Goal: Task Accomplishment & Management: Use online tool/utility

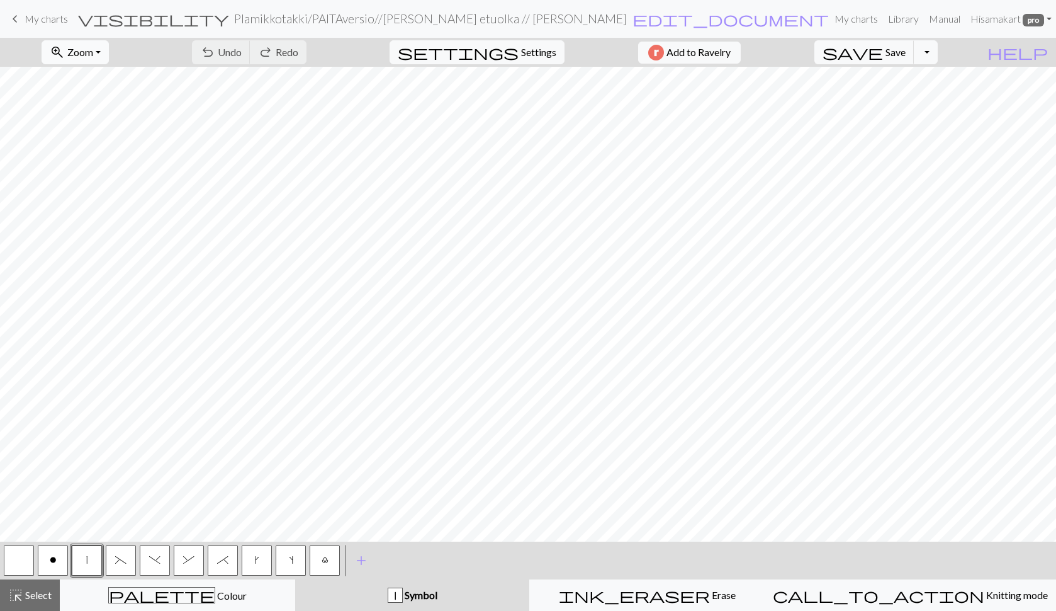
click at [93, 49] on span "Zoom" at bounding box center [80, 52] width 26 height 12
click at [95, 77] on button "Fit all" at bounding box center [91, 80] width 99 height 20
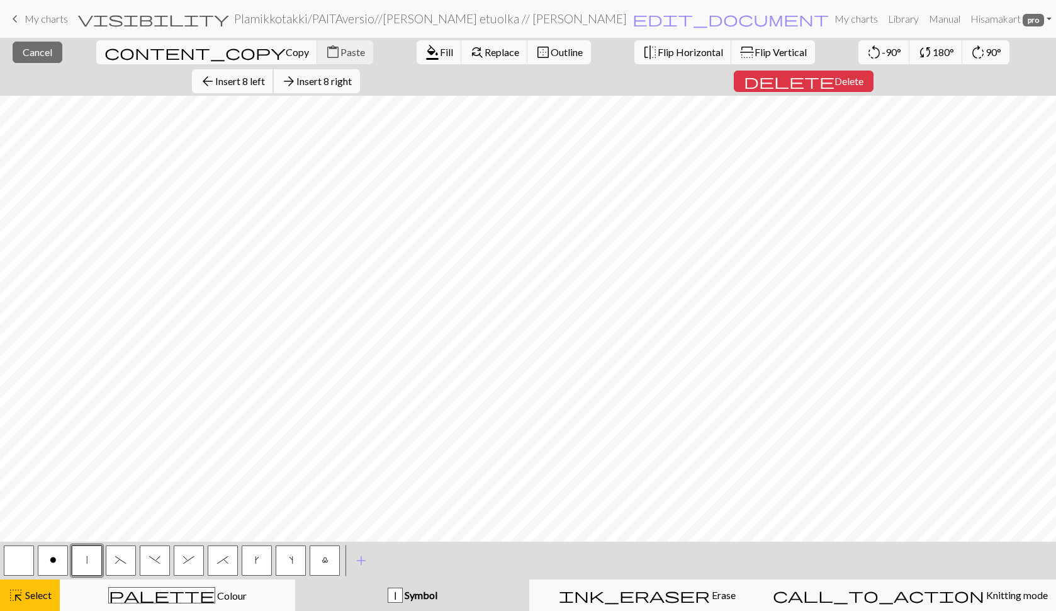
click at [265, 75] on span "Insert 8 left" at bounding box center [240, 81] width 50 height 12
click at [286, 53] on span "Copy" at bounding box center [297, 52] width 23 height 12
click at [340, 54] on span "Paste" at bounding box center [352, 52] width 25 height 12
click at [24, 52] on span "Cancel" at bounding box center [38, 52] width 30 height 12
click at [265, 75] on span "Insert 1 left" at bounding box center [240, 81] width 50 height 12
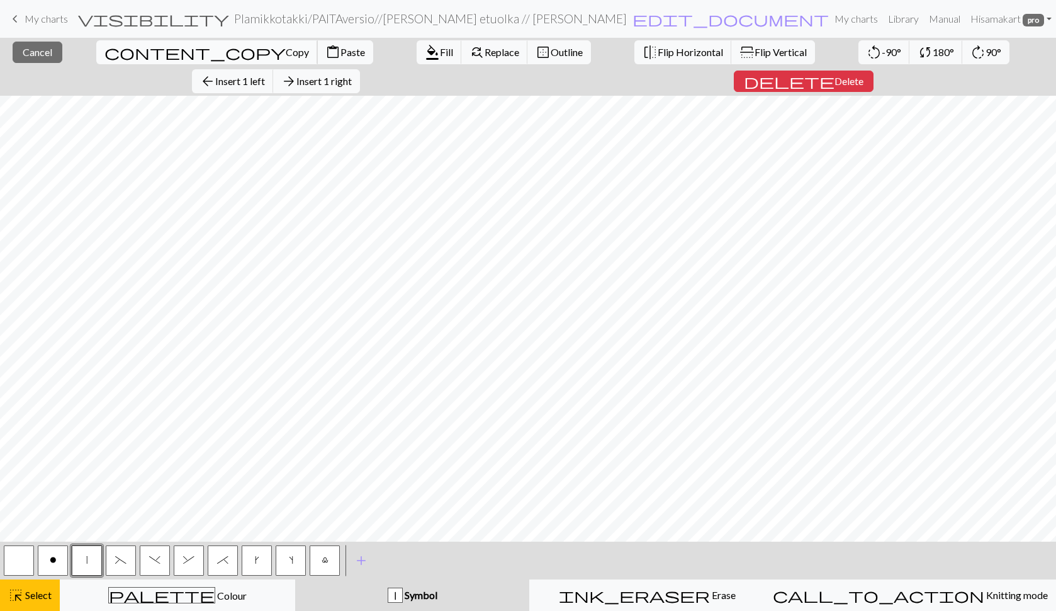
click at [286, 49] on span "Copy" at bounding box center [297, 52] width 23 height 12
click at [340, 50] on span "Paste" at bounding box center [352, 52] width 25 height 12
click at [37, 50] on span "Cancel" at bounding box center [38, 52] width 30 height 12
click at [30, 53] on span "Cancel" at bounding box center [38, 52] width 30 height 12
click at [33, 52] on span "Cancel" at bounding box center [38, 52] width 30 height 12
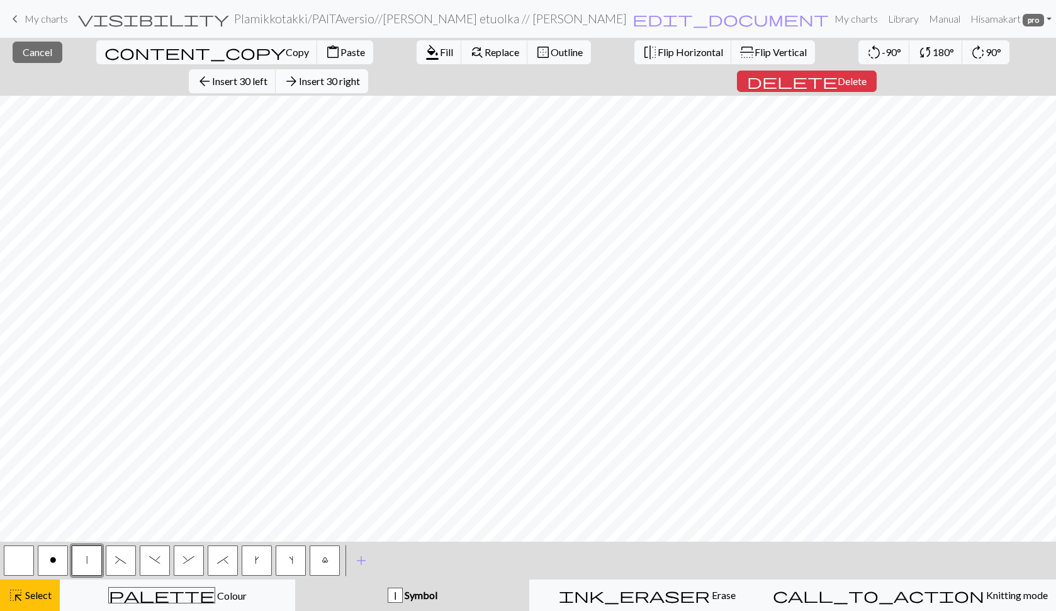
click at [360, 75] on span "Insert 30 right" at bounding box center [329, 81] width 61 height 12
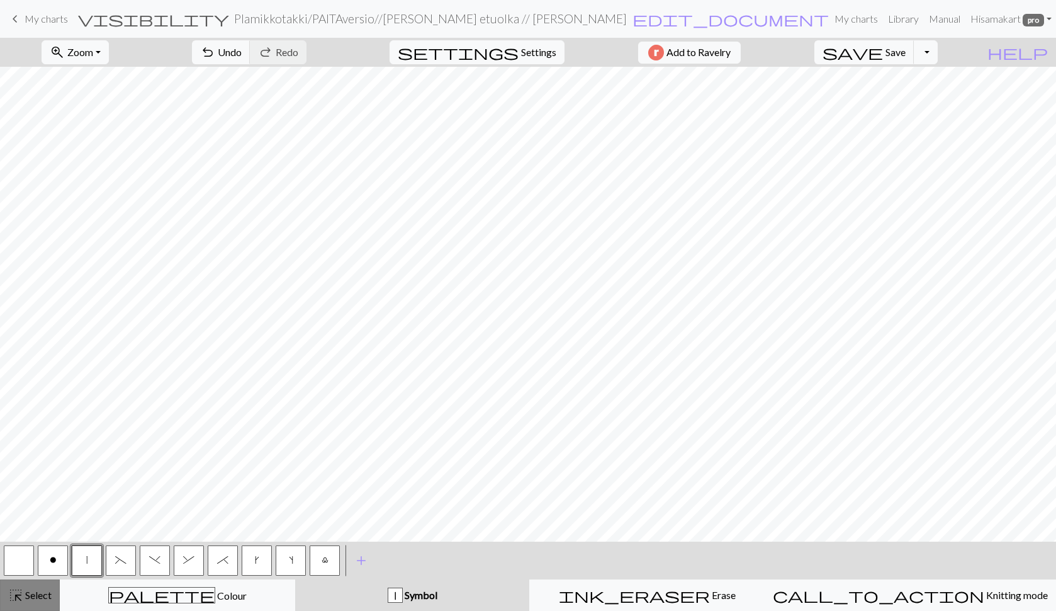
click at [32, 590] on span "Select" at bounding box center [37, 594] width 28 height 12
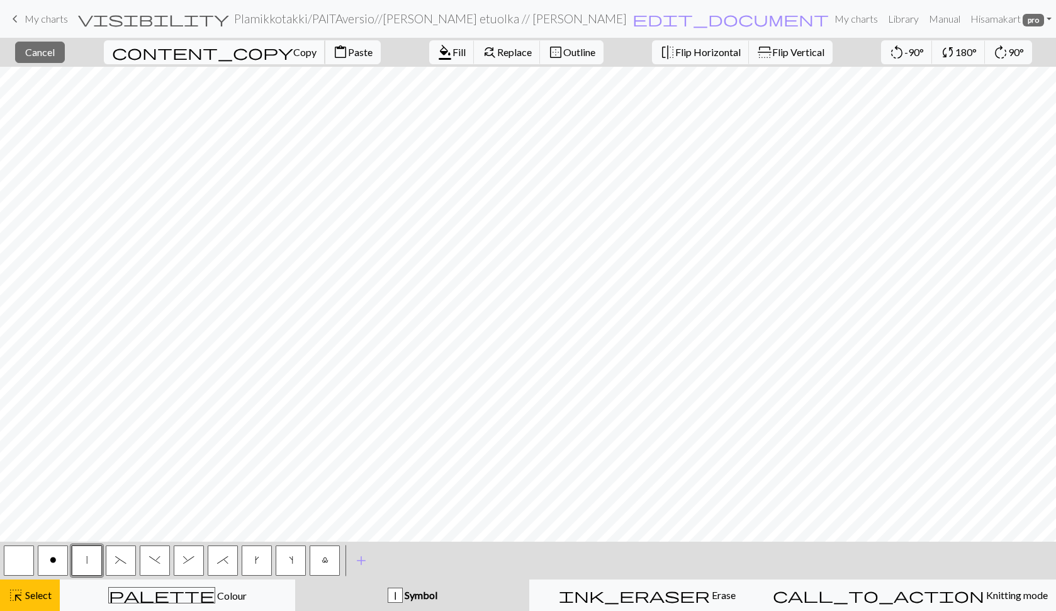
click at [293, 57] on span "Copy" at bounding box center [304, 52] width 23 height 12
click at [348, 49] on span "Paste" at bounding box center [360, 52] width 25 height 12
click at [348, 57] on span "Paste" at bounding box center [360, 52] width 25 height 12
click at [52, 56] on span "Cancel" at bounding box center [40, 52] width 30 height 12
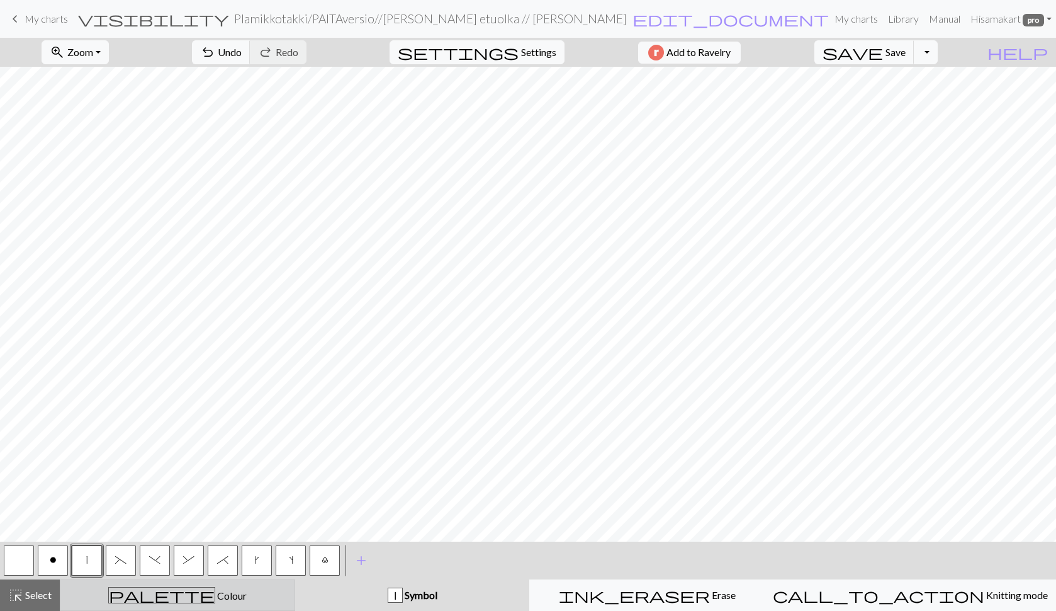
click at [172, 595] on span "palette" at bounding box center [162, 595] width 106 height 18
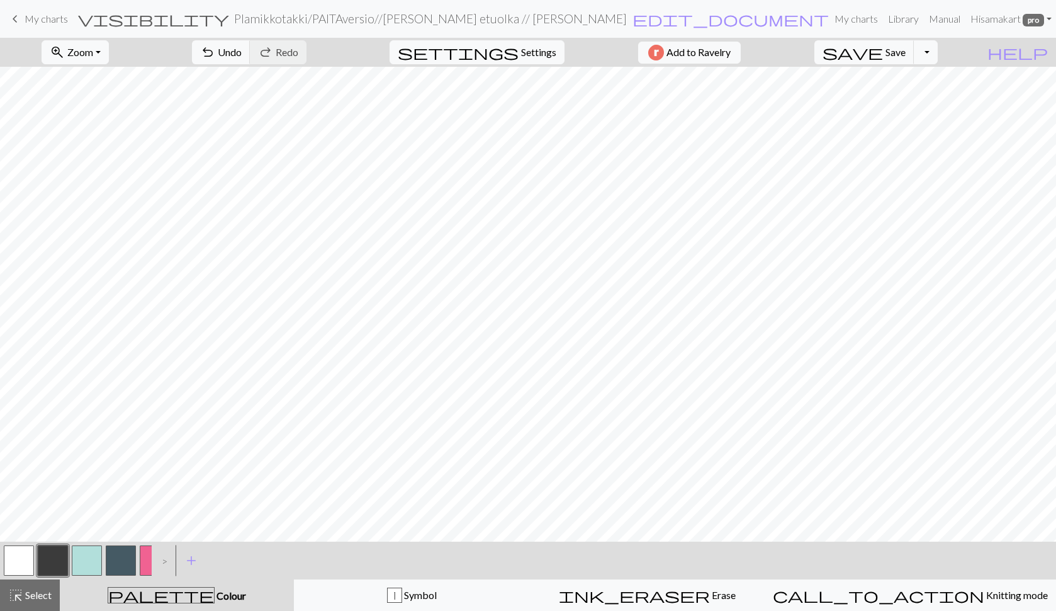
click at [55, 559] on button "button" at bounding box center [53, 560] width 30 height 30
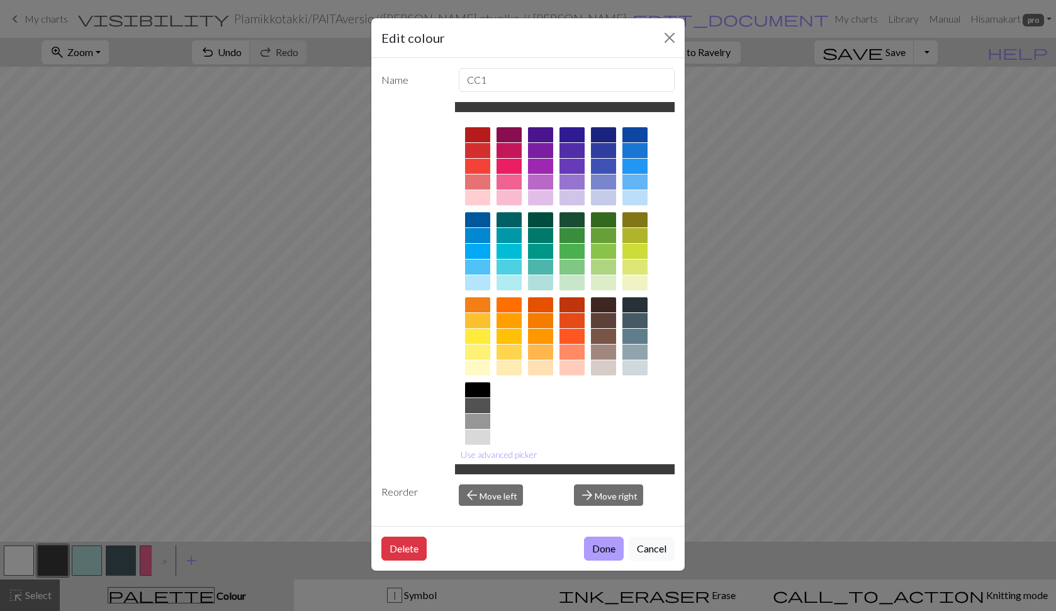
click at [598, 547] on button "Done" at bounding box center [604, 548] width 40 height 24
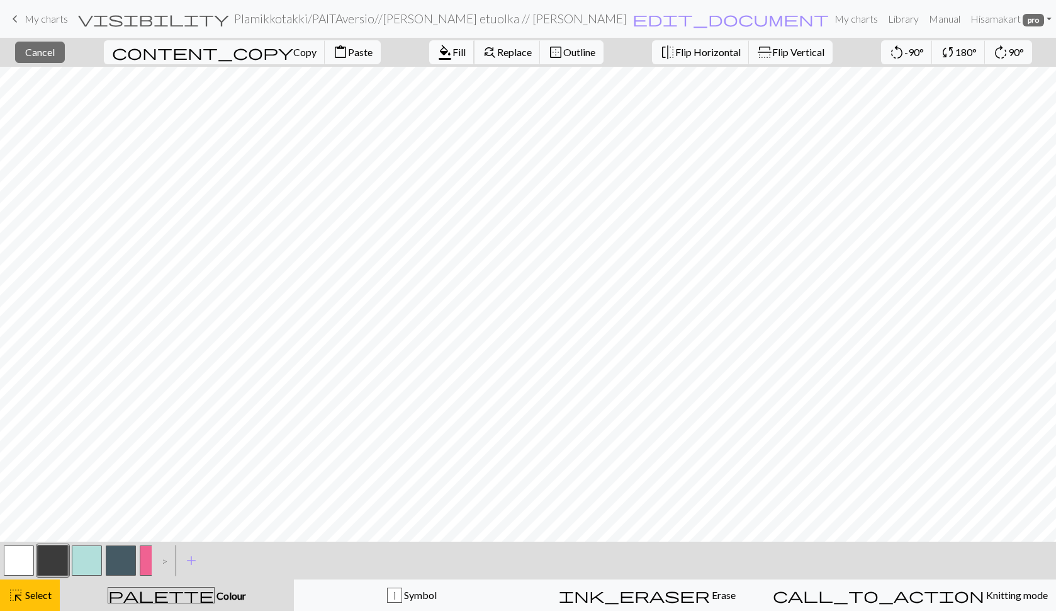
click at [437, 52] on span "format_color_fill" at bounding box center [444, 52] width 15 height 18
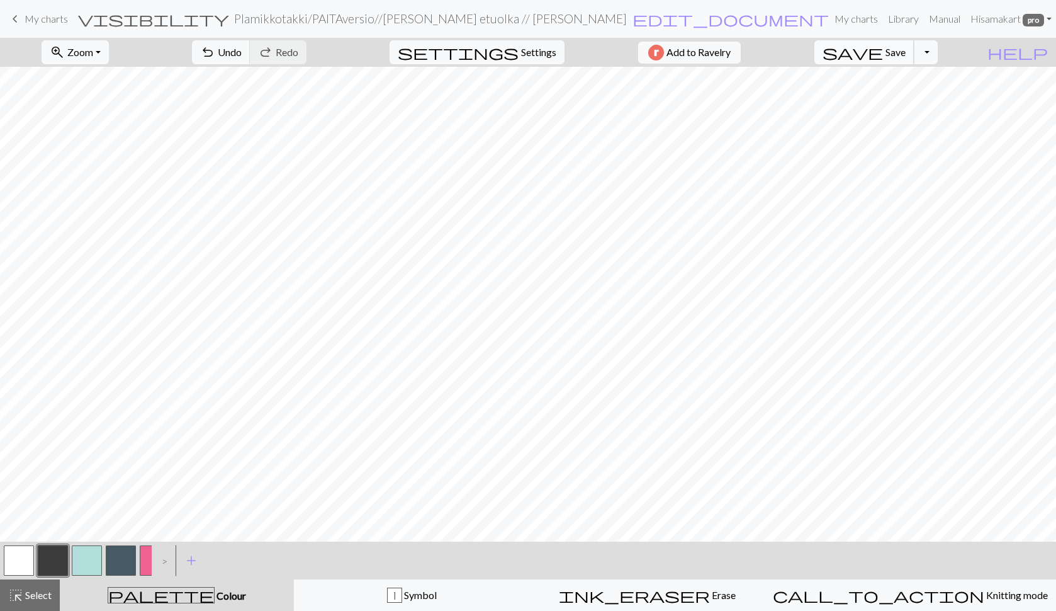
click at [906, 52] on span "Save" at bounding box center [896, 52] width 20 height 12
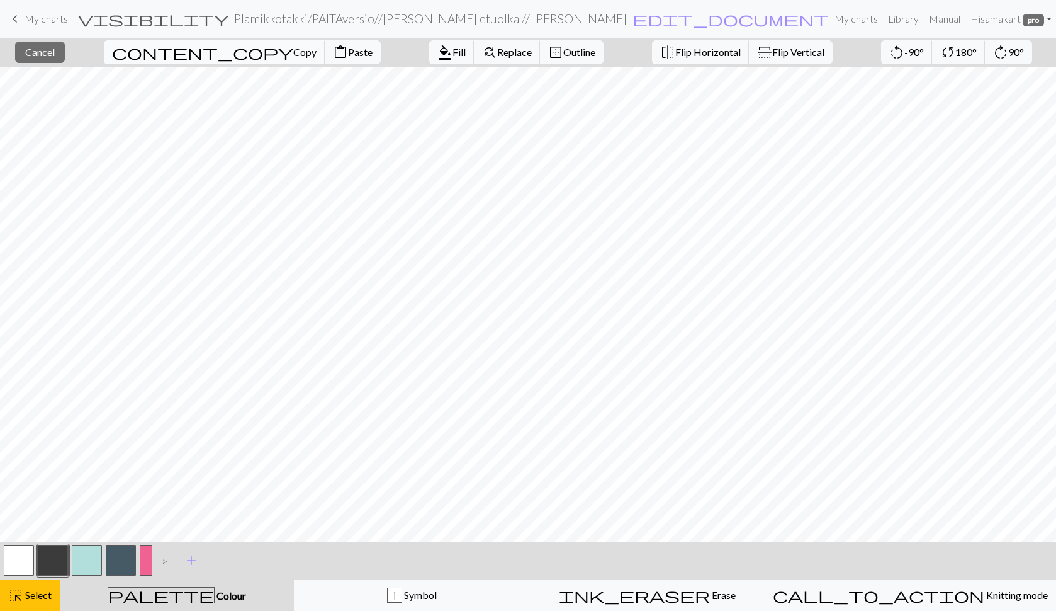
click at [293, 50] on span "Copy" at bounding box center [304, 52] width 23 height 12
click at [348, 50] on span "Paste" at bounding box center [360, 52] width 25 height 12
click at [55, 55] on span "Cancel" at bounding box center [40, 52] width 30 height 12
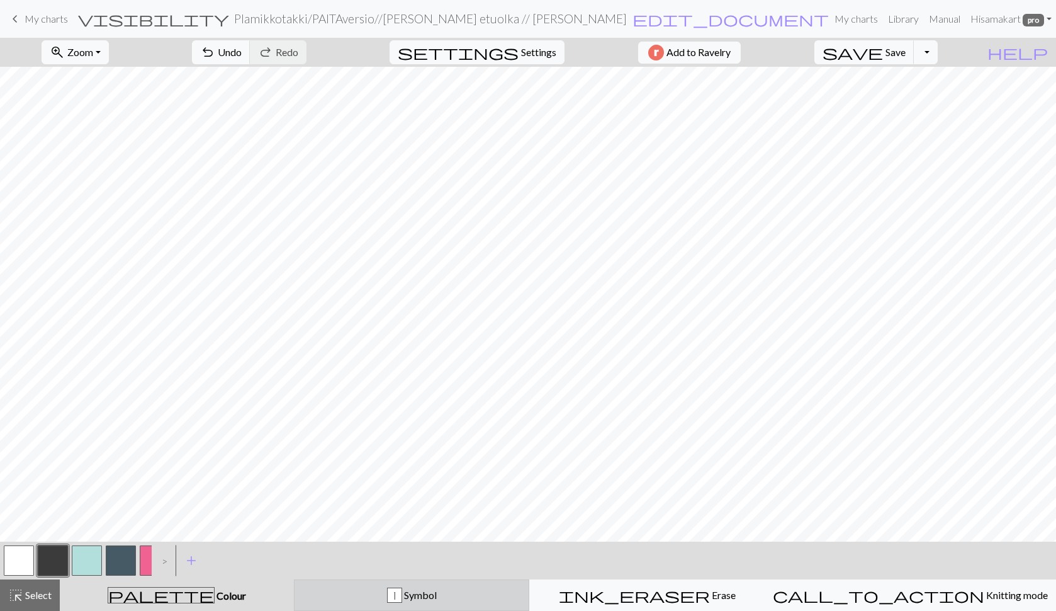
click at [437, 592] on span "Symbol" at bounding box center [419, 594] width 35 height 12
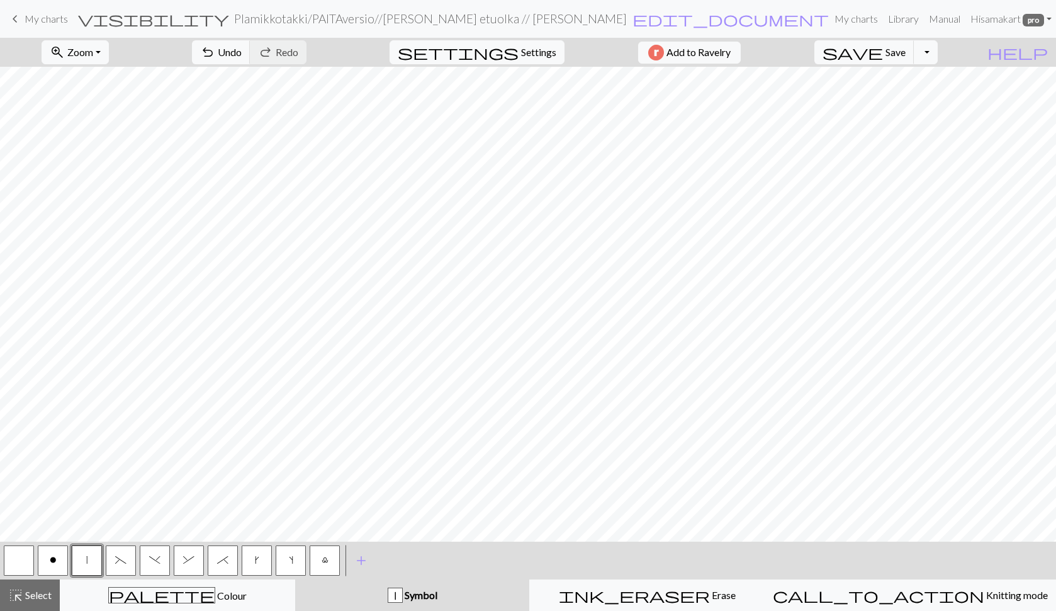
click at [53, 554] on span "o" at bounding box center [53, 559] width 7 height 10
click at [536, 55] on span "Settings" at bounding box center [538, 52] width 35 height 15
select select "aran"
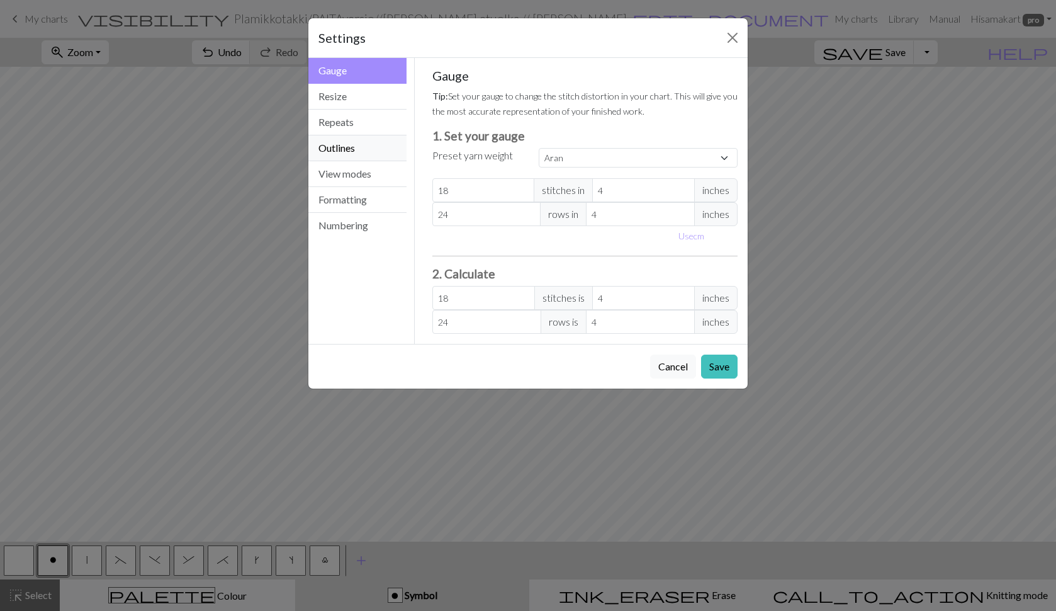
click at [356, 149] on button "Outlines" at bounding box center [357, 148] width 98 height 26
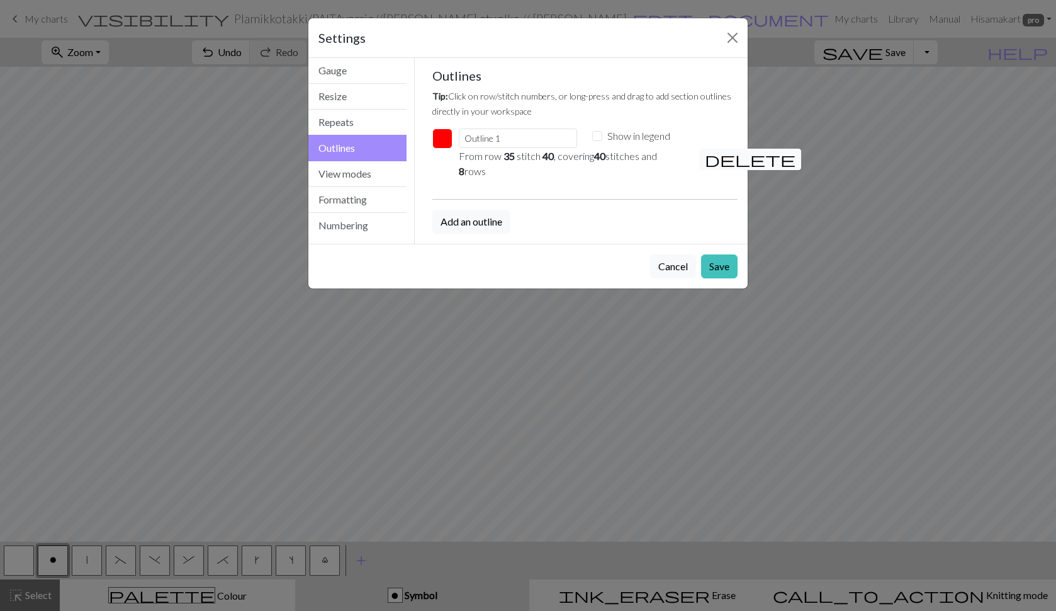
click at [714, 160] on span "delete" at bounding box center [750, 159] width 91 height 18
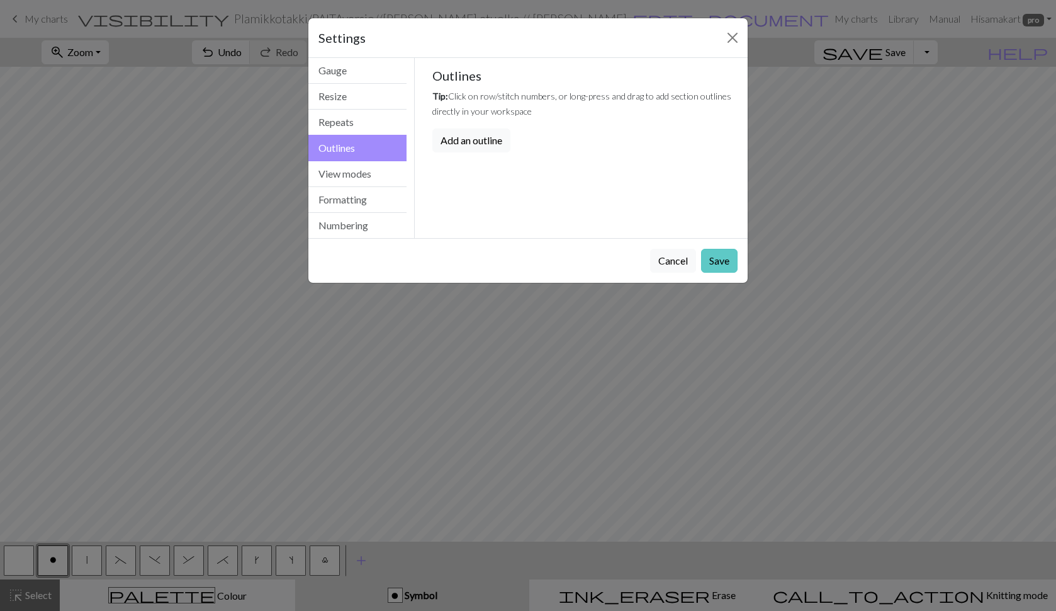
click at [731, 259] on button "Save" at bounding box center [719, 261] width 37 height 24
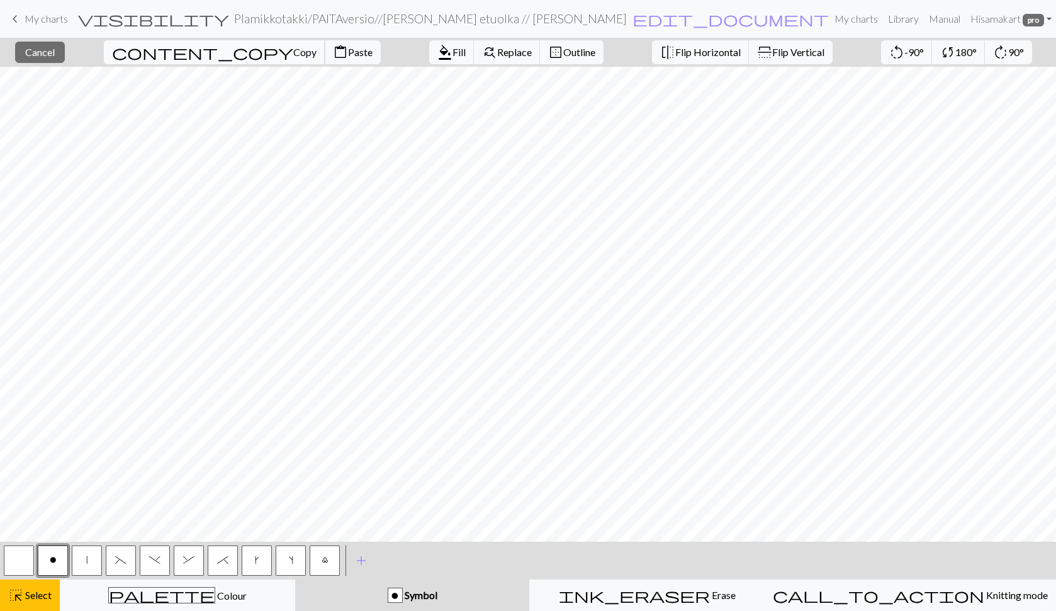
click at [293, 55] on span "Copy" at bounding box center [304, 52] width 23 height 12
click at [348, 57] on span "Paste" at bounding box center [360, 52] width 25 height 12
click at [55, 52] on span "Cancel" at bounding box center [40, 52] width 30 height 12
click at [348, 54] on span "Paste" at bounding box center [360, 52] width 25 height 12
click at [52, 44] on button "close Cancel" at bounding box center [40, 52] width 50 height 21
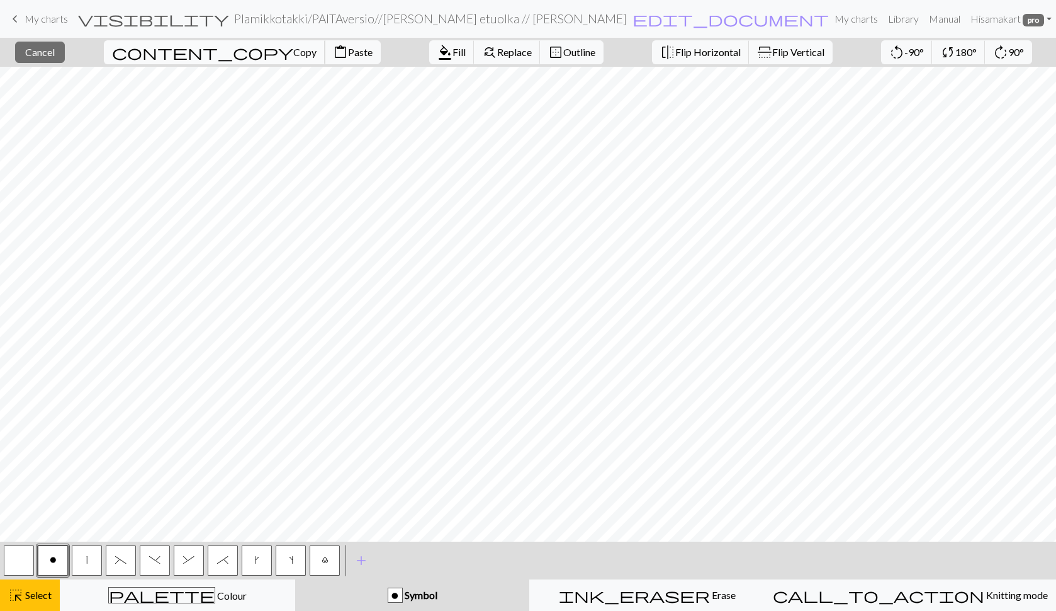
click at [293, 56] on span "Copy" at bounding box center [304, 52] width 23 height 12
click at [348, 52] on span "Paste" at bounding box center [360, 52] width 25 height 12
click at [55, 47] on span "Cancel" at bounding box center [40, 52] width 30 height 12
click at [293, 54] on span "Copy" at bounding box center [304, 52] width 23 height 12
click at [348, 49] on span "Paste" at bounding box center [360, 52] width 25 height 12
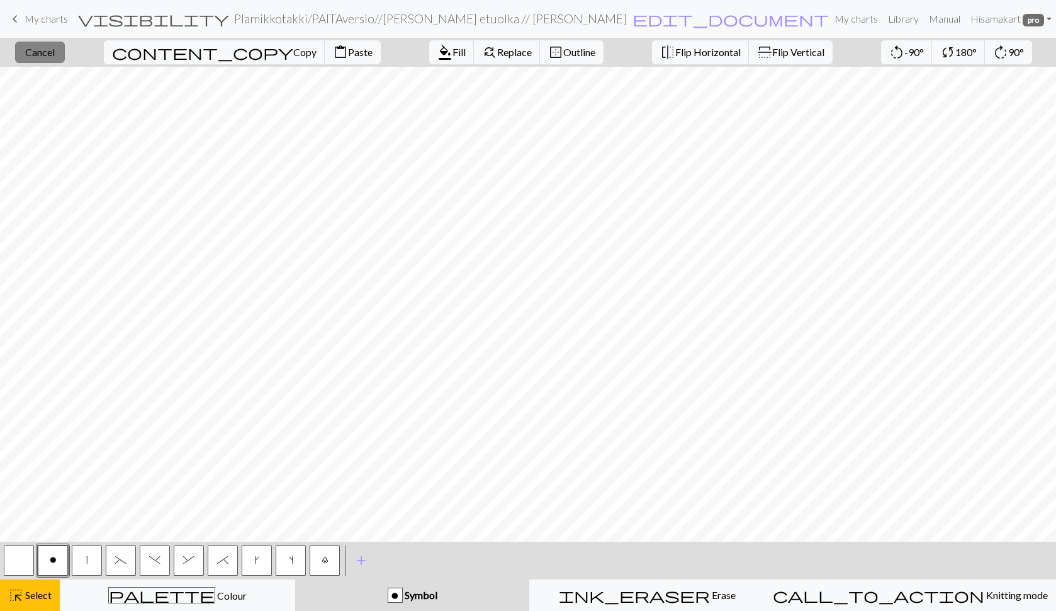
click at [55, 53] on span "Cancel" at bounding box center [40, 52] width 30 height 12
click at [293, 52] on span "Copy" at bounding box center [304, 52] width 23 height 12
click at [348, 51] on span "Paste" at bounding box center [360, 52] width 25 height 12
click at [65, 51] on button "close Cancel" at bounding box center [40, 52] width 50 height 21
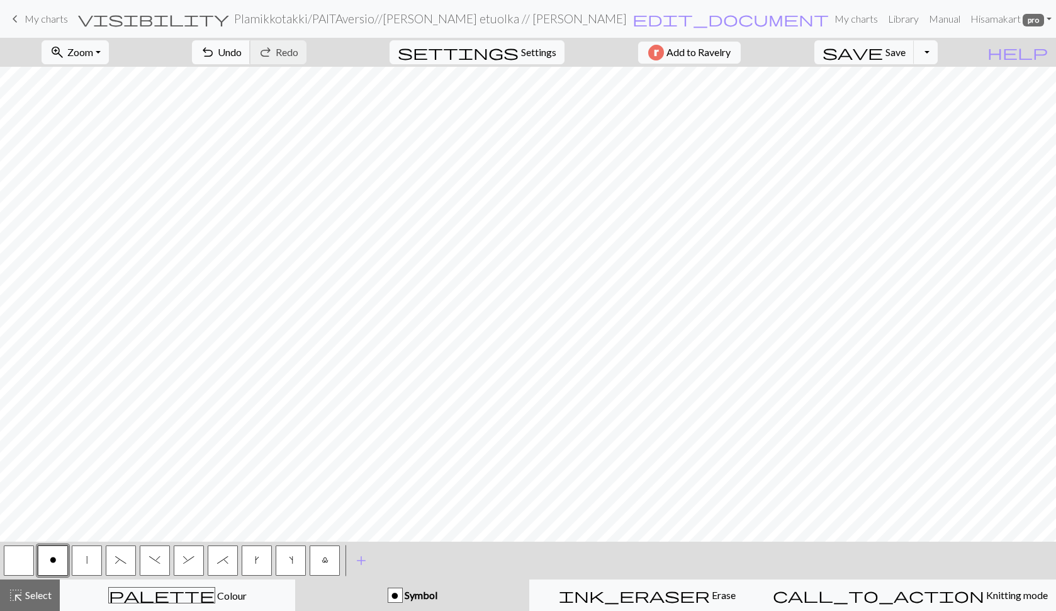
click at [215, 54] on span "undo" at bounding box center [207, 52] width 15 height 18
click at [307, 54] on button "redo Redo Redo" at bounding box center [278, 52] width 57 height 24
click at [250, 51] on button "undo Undo Undo" at bounding box center [221, 52] width 59 height 24
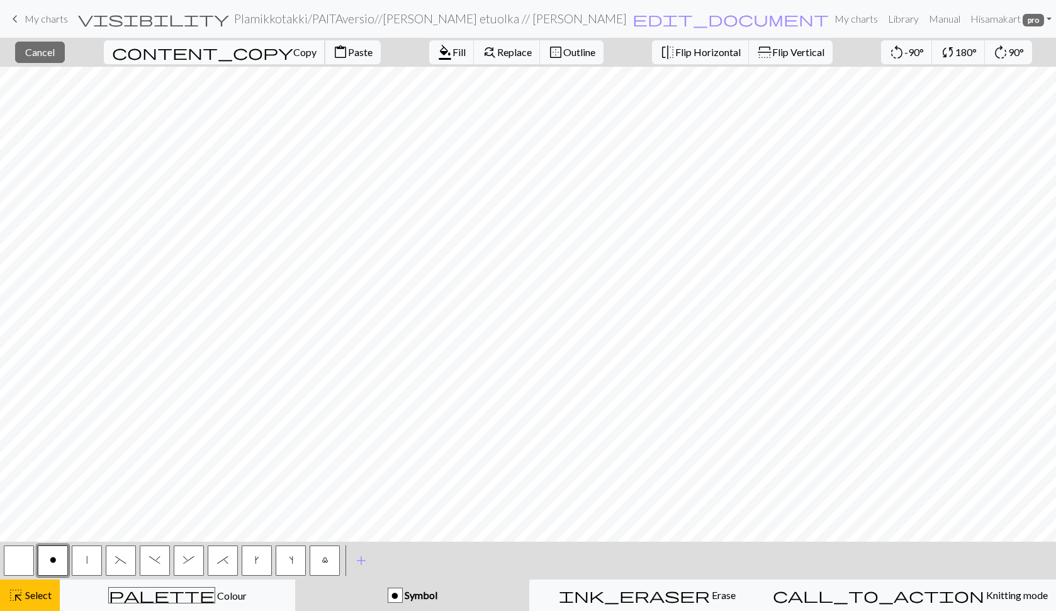
click at [293, 53] on span "Copy" at bounding box center [304, 52] width 23 height 12
click at [348, 52] on span "Paste" at bounding box center [360, 52] width 25 height 12
click at [46, 50] on span "Cancel" at bounding box center [40, 52] width 30 height 12
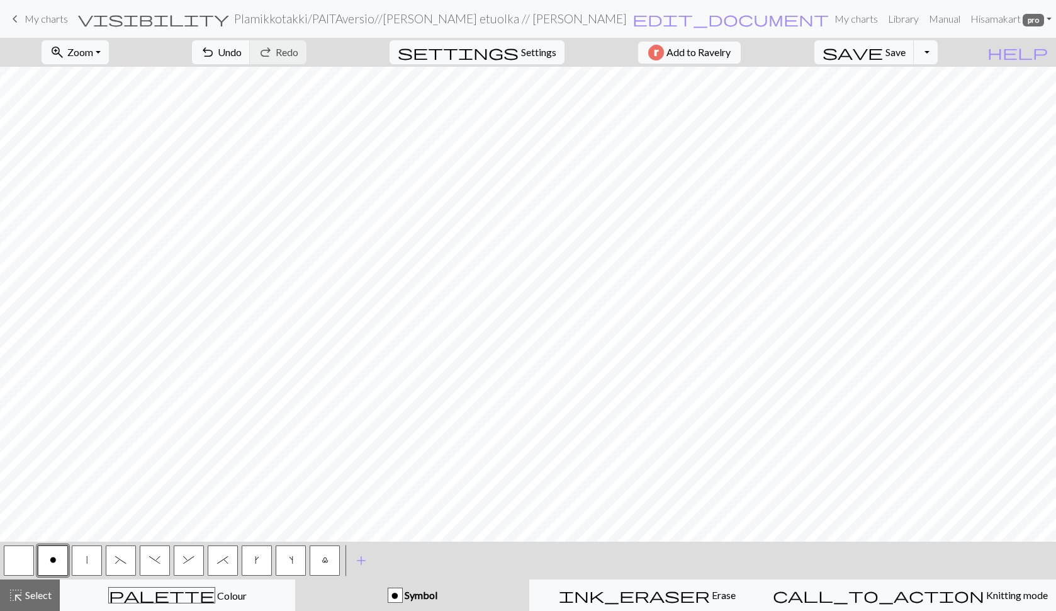
click at [26, 558] on button "button" at bounding box center [19, 560] width 30 height 30
click at [234, 604] on button "palette Colour Colour" at bounding box center [177, 594] width 235 height 31
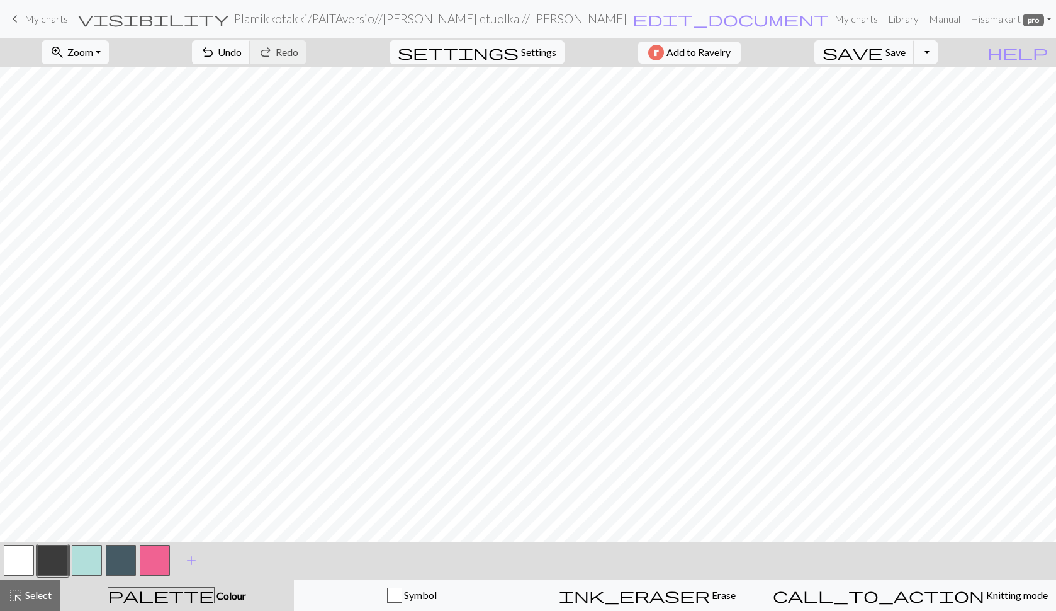
click at [19, 566] on button "button" at bounding box center [19, 560] width 30 height 30
click at [215, 593] on span "Colour" at bounding box center [230, 595] width 31 height 12
click at [348, 599] on div "Symbol" at bounding box center [411, 594] width 219 height 15
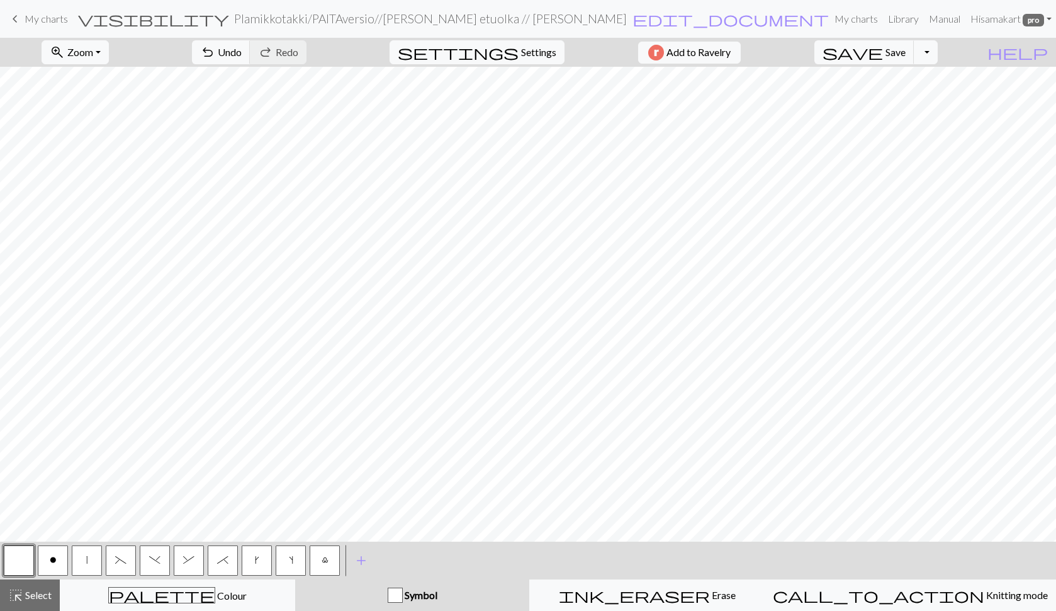
click at [55, 566] on button "o" at bounding box center [53, 560] width 30 height 30
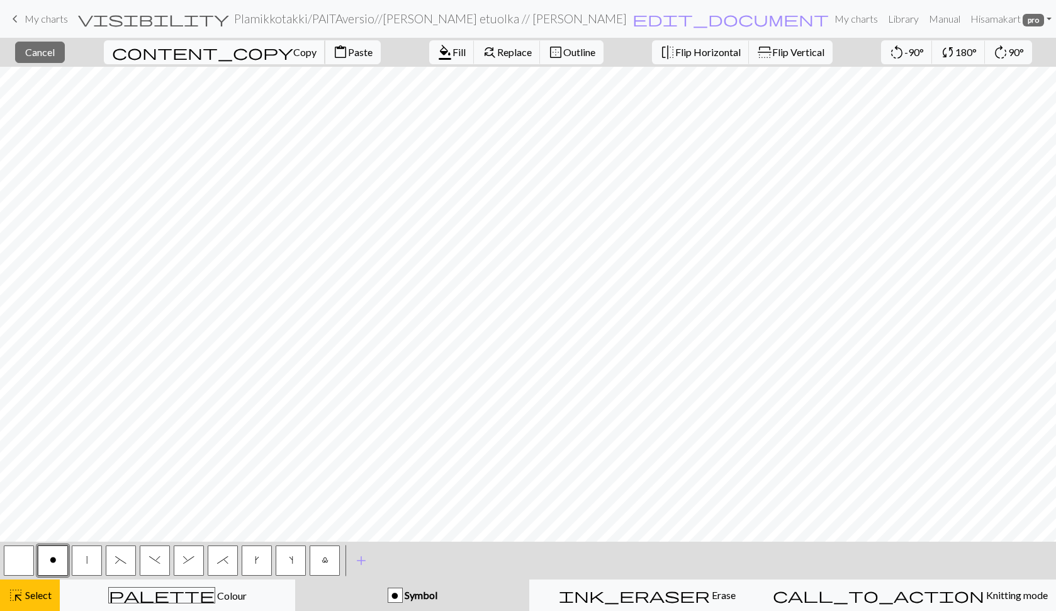
click at [293, 50] on span "Copy" at bounding box center [304, 52] width 23 height 12
click at [348, 49] on span "Paste" at bounding box center [360, 52] width 25 height 12
click at [55, 51] on span "Cancel" at bounding box center [40, 52] width 30 height 12
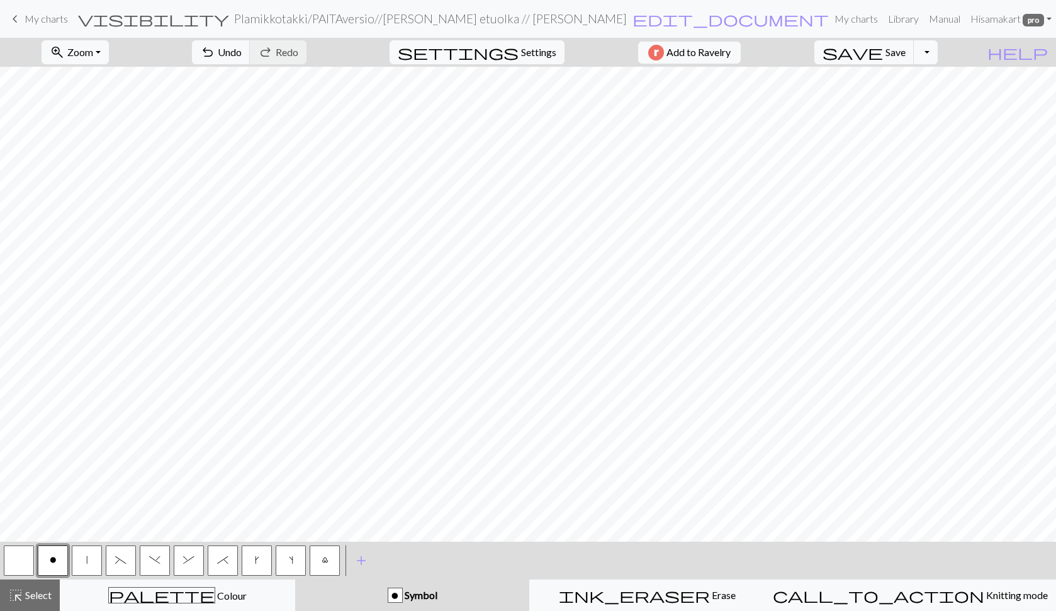
click at [20, 562] on button "button" at bounding box center [19, 560] width 30 height 30
click at [159, 588] on div "palette Colour Colour" at bounding box center [177, 595] width 219 height 16
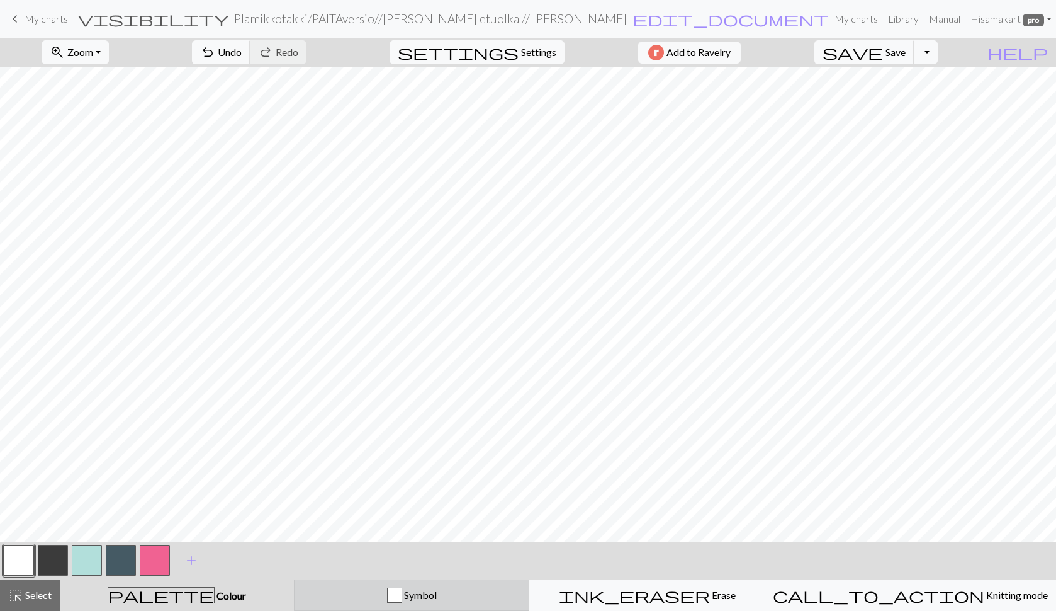
click at [388, 595] on div "Symbol" at bounding box center [411, 594] width 219 height 15
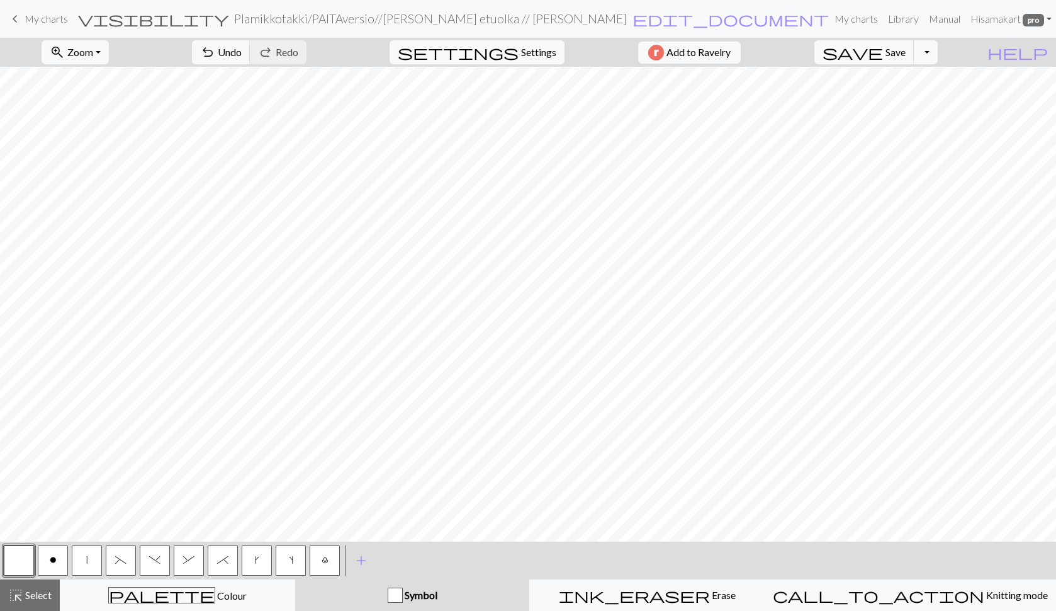
click at [52, 560] on span "o" at bounding box center [53, 559] width 7 height 10
click at [22, 554] on button "button" at bounding box center [19, 560] width 30 height 30
click at [50, 557] on span "o" at bounding box center [53, 559] width 7 height 10
click at [27, 560] on button "button" at bounding box center [19, 560] width 30 height 30
click at [68, 561] on div "o" at bounding box center [53, 560] width 34 height 34
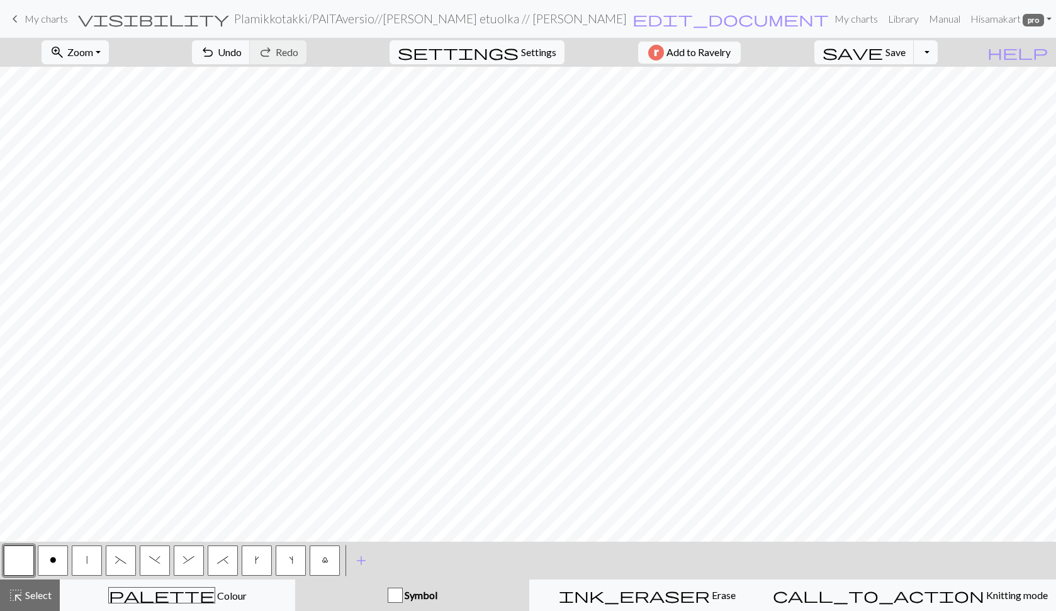
click at [60, 563] on button "o" at bounding box center [53, 560] width 30 height 30
click at [94, 560] on button "|" at bounding box center [87, 560] width 30 height 30
click at [24, 562] on button "button" at bounding box center [19, 560] width 30 height 30
click at [57, 560] on button "o" at bounding box center [53, 560] width 30 height 30
click at [13, 567] on button "button" at bounding box center [19, 560] width 30 height 30
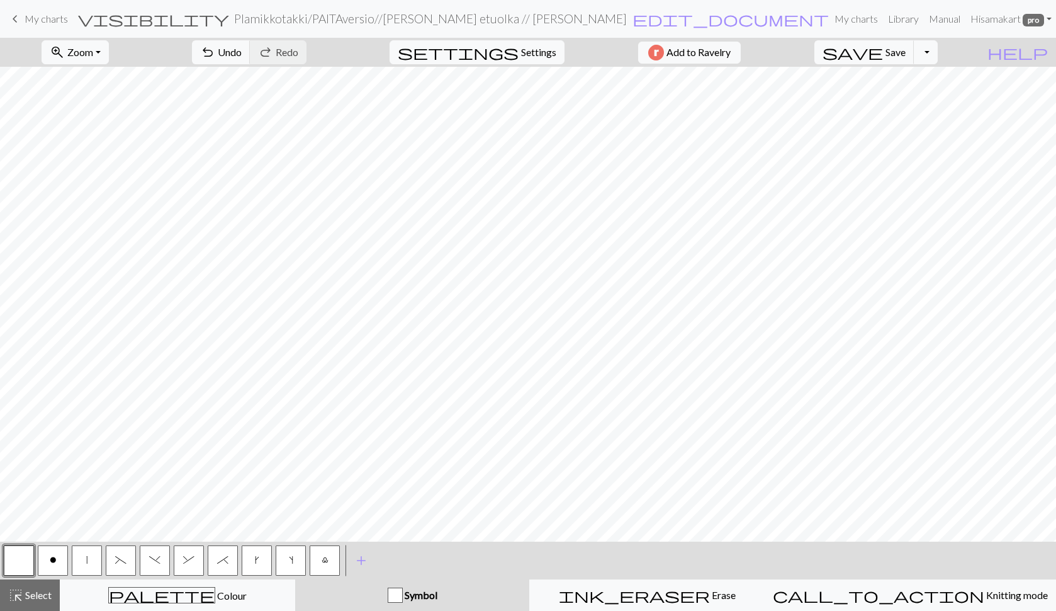
click at [52, 563] on span "o" at bounding box center [53, 559] width 7 height 10
click at [883, 57] on span "save" at bounding box center [853, 52] width 60 height 18
click at [47, 599] on span "Select" at bounding box center [37, 594] width 28 height 12
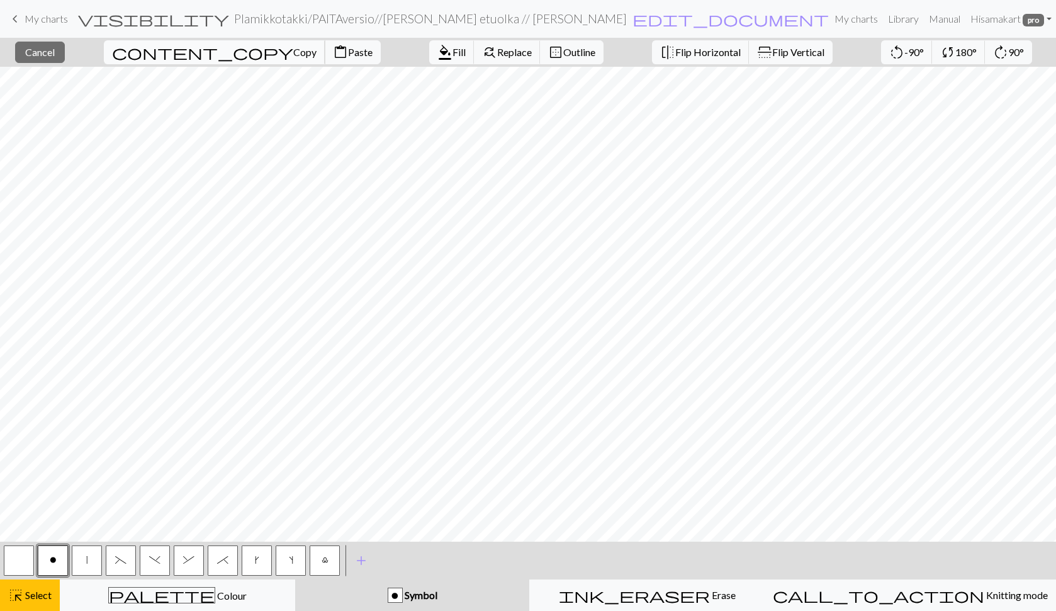
click at [293, 53] on span "Copy" at bounding box center [304, 52] width 23 height 12
click at [348, 52] on span "Paste" at bounding box center [360, 52] width 25 height 12
click at [55, 48] on span "Cancel" at bounding box center [40, 52] width 30 height 12
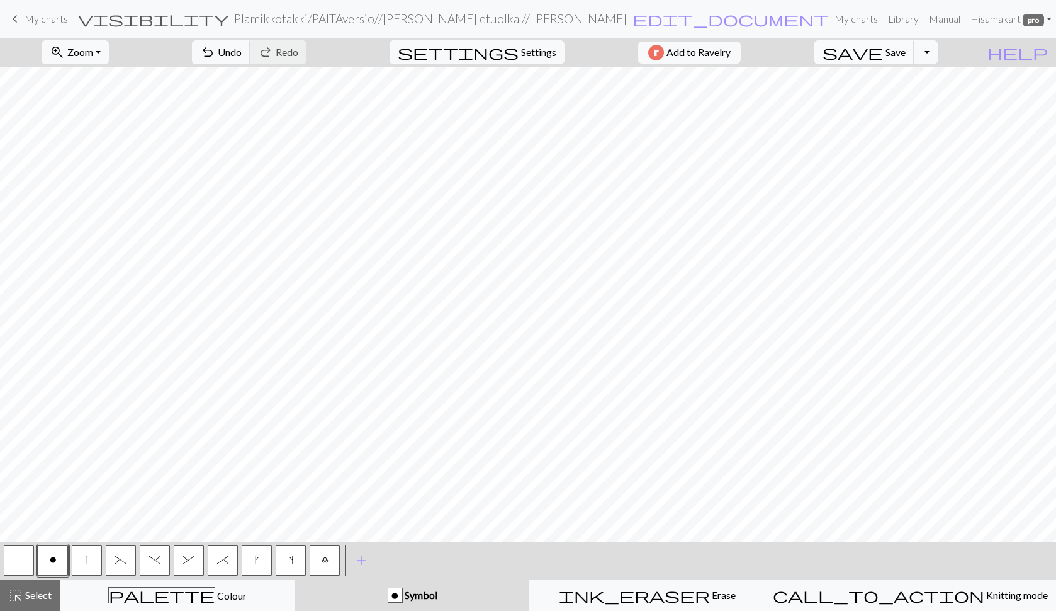
click at [883, 47] on span "save" at bounding box center [853, 52] width 60 height 18
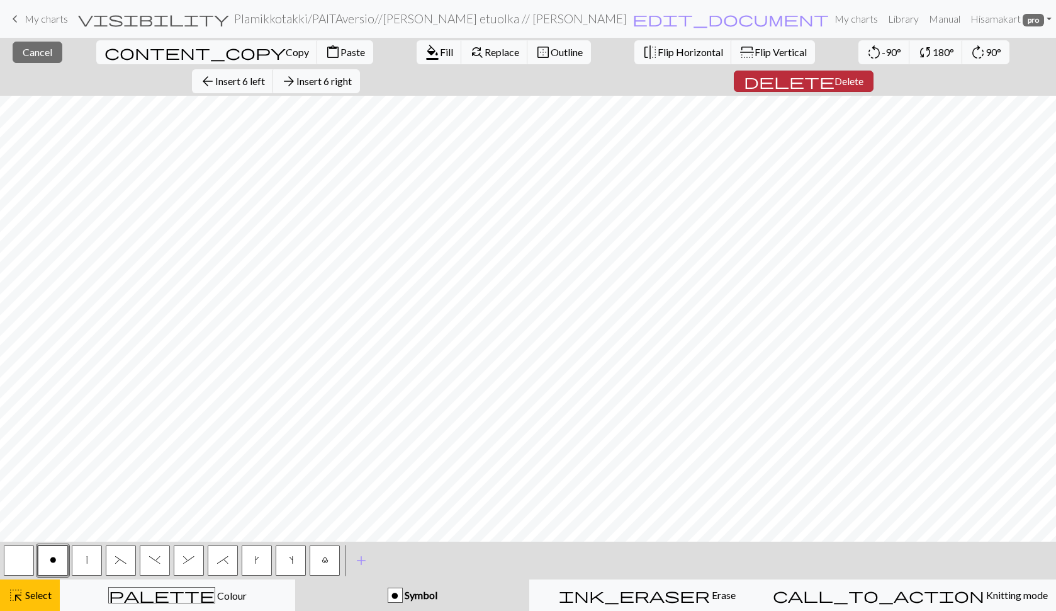
click at [835, 72] on span "delete" at bounding box center [789, 81] width 91 height 18
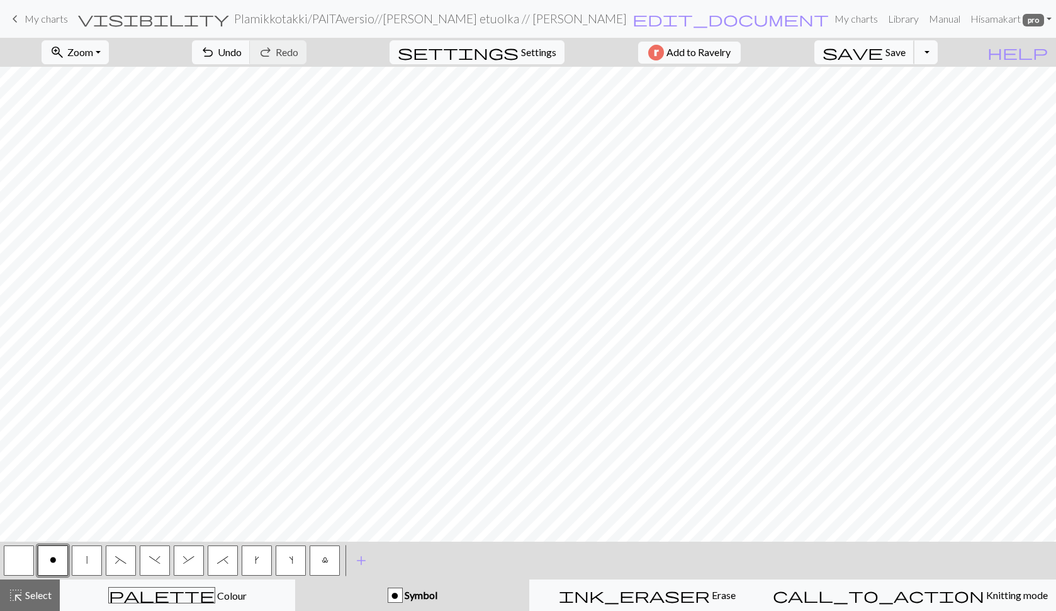
click at [906, 49] on span "Save" at bounding box center [896, 52] width 20 height 12
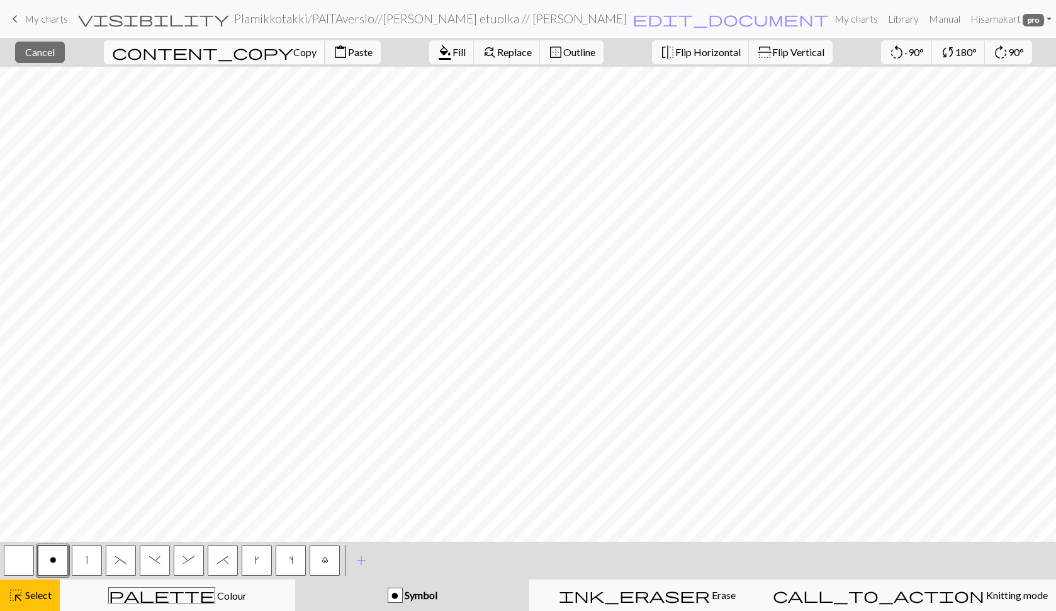
click at [293, 48] on span "Copy" at bounding box center [304, 52] width 23 height 12
click at [348, 53] on span "Paste" at bounding box center [360, 52] width 25 height 12
click at [55, 46] on span "Cancel" at bounding box center [40, 52] width 30 height 12
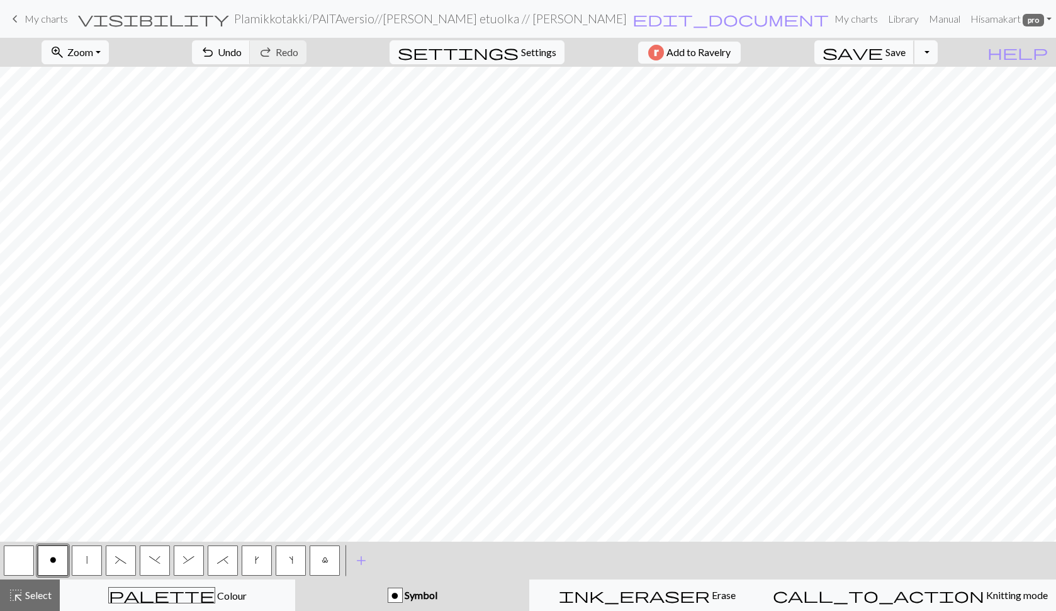
click at [906, 53] on span "Save" at bounding box center [896, 52] width 20 height 12
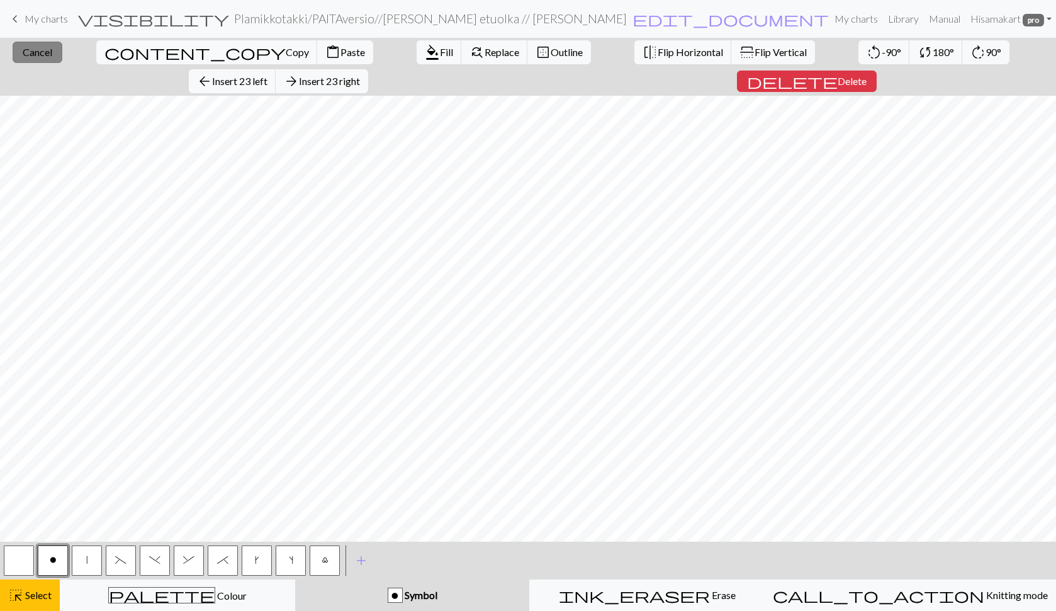
click at [24, 48] on span "Cancel" at bounding box center [38, 52] width 30 height 12
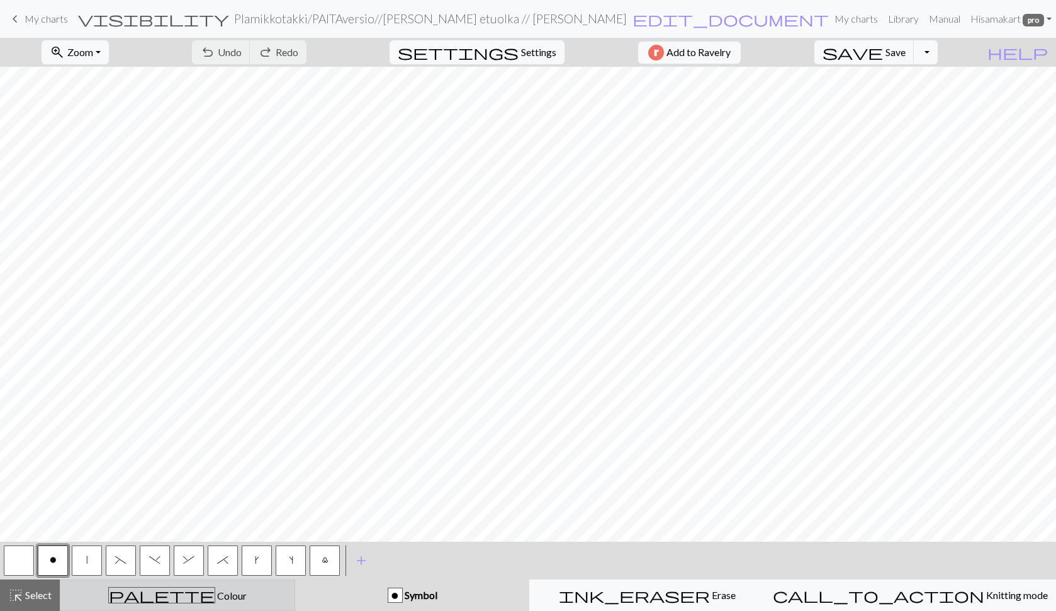
click at [215, 593] on span "Colour" at bounding box center [230, 595] width 31 height 12
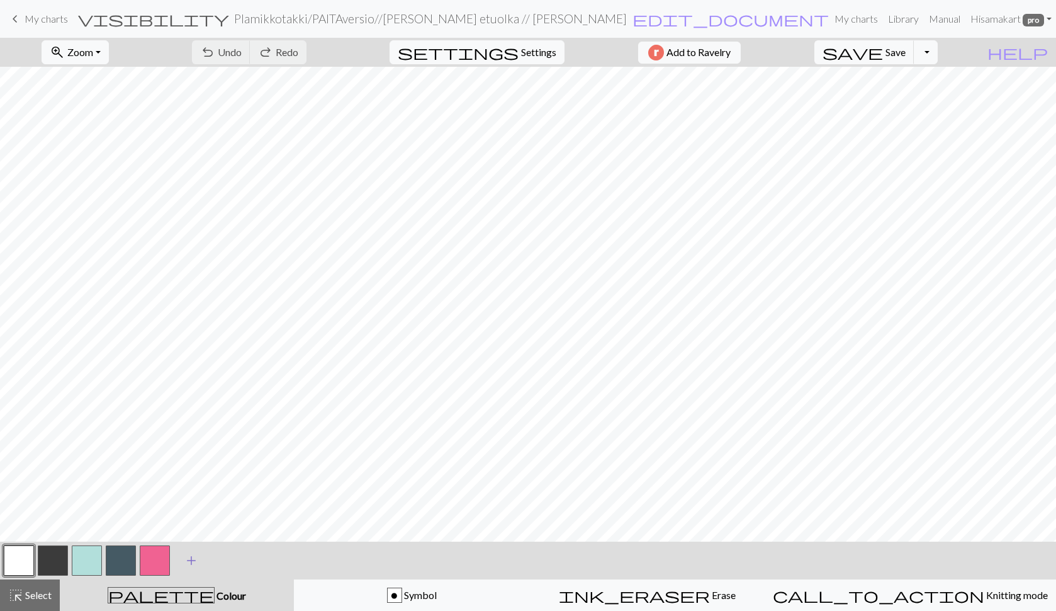
click at [195, 559] on span "add" at bounding box center [191, 560] width 15 height 18
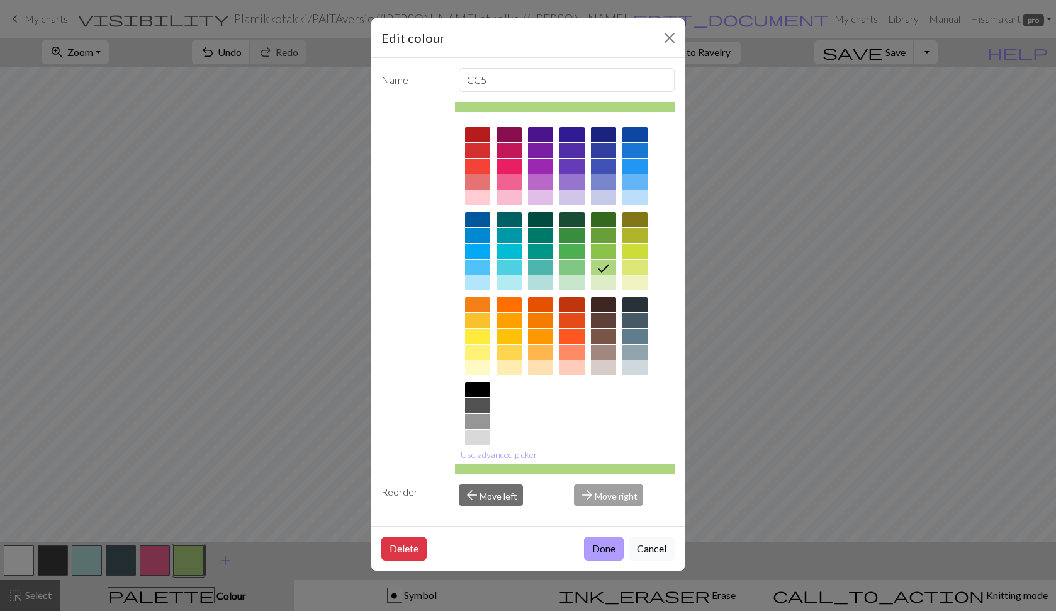
click at [602, 554] on button "Done" at bounding box center [604, 548] width 40 height 24
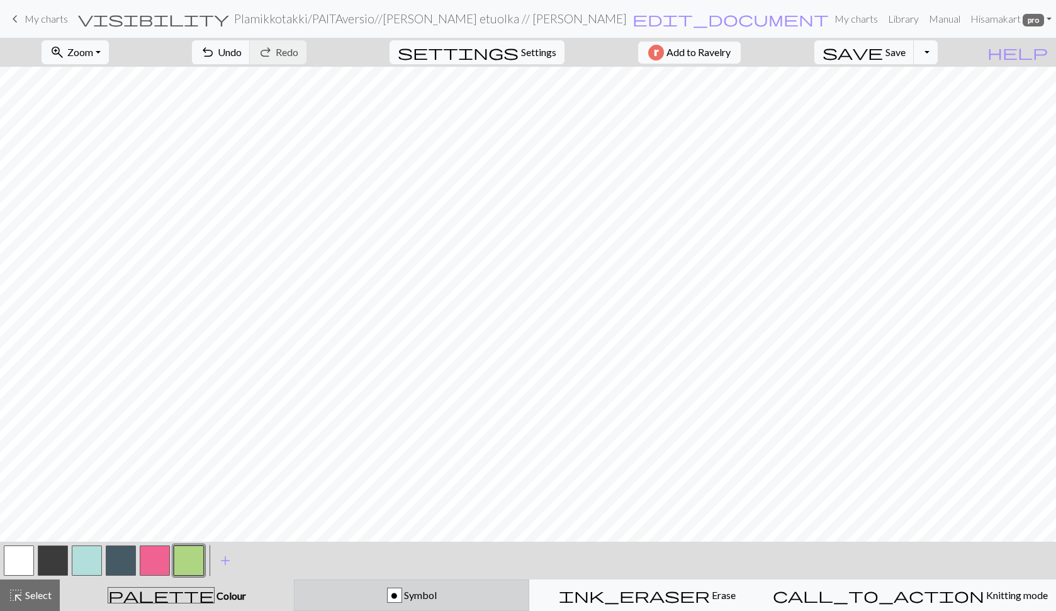
click at [383, 588] on div "o Symbol" at bounding box center [411, 594] width 219 height 15
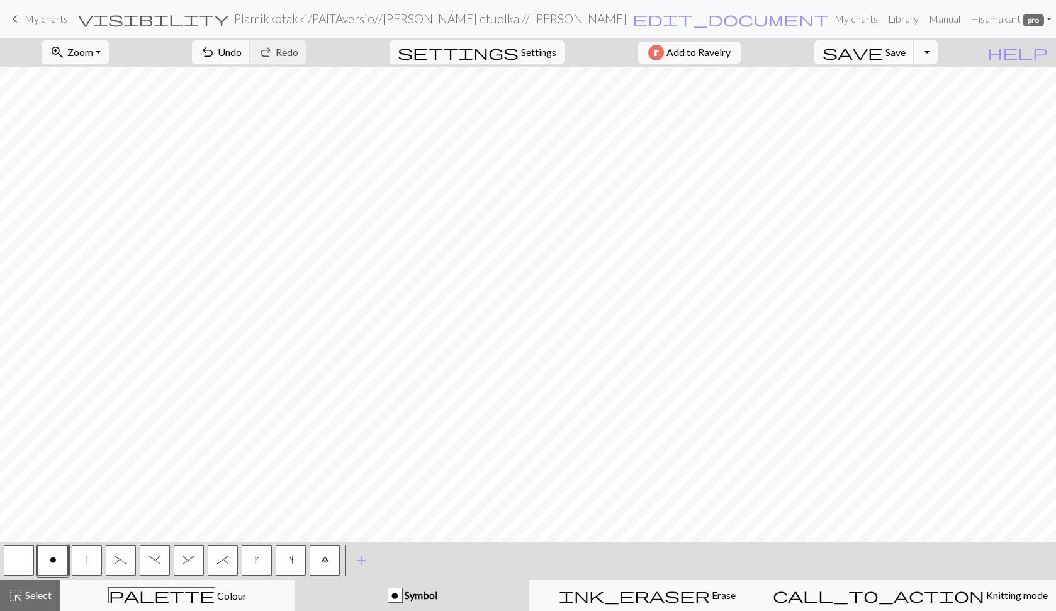
click at [908, 48] on button "save Save Save" at bounding box center [864, 52] width 100 height 24
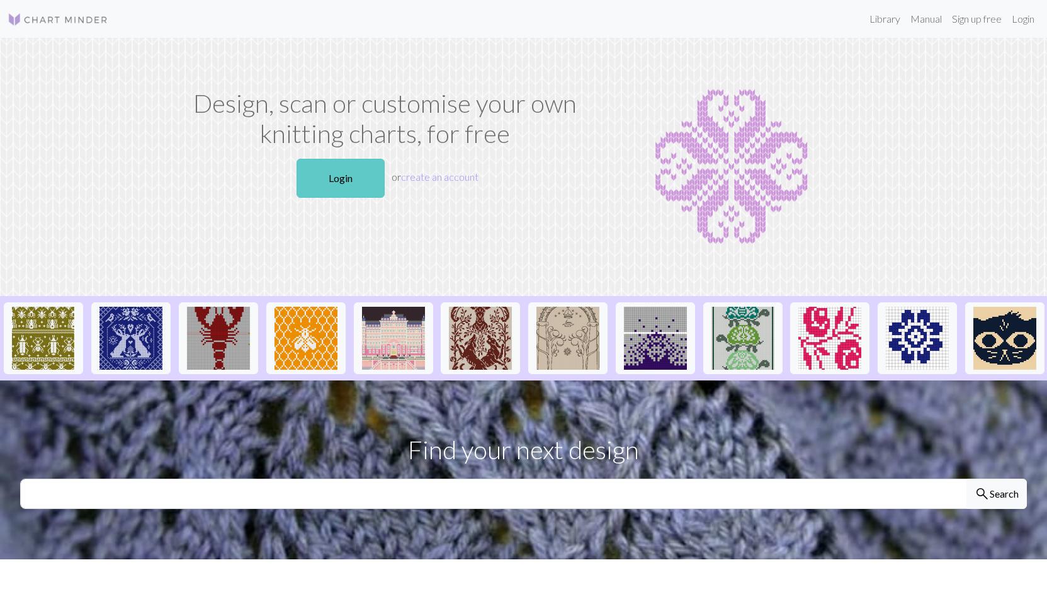
click at [334, 184] on link "Login" at bounding box center [340, 178] width 88 height 39
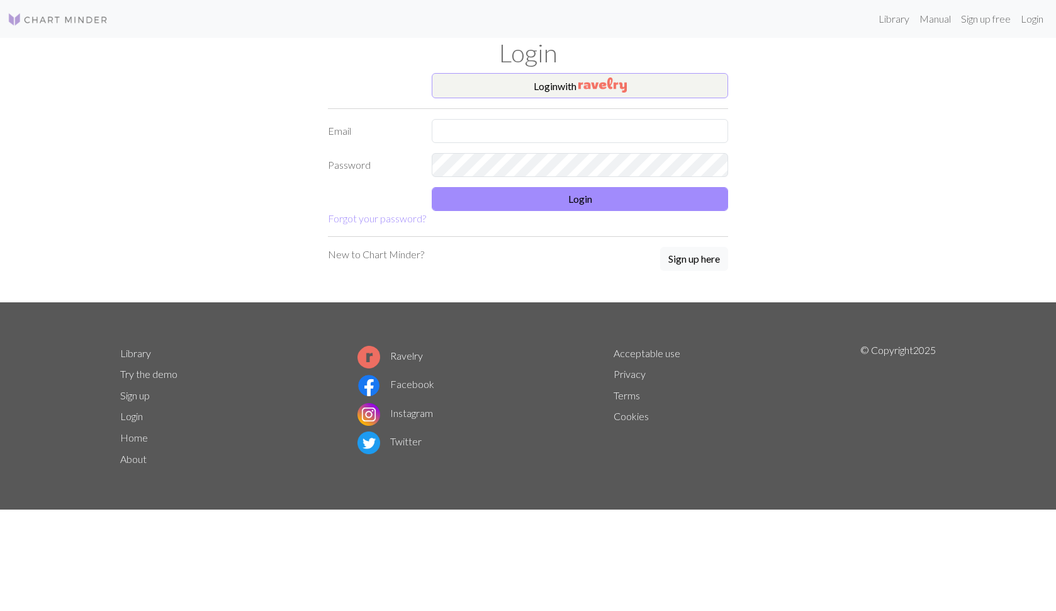
click at [610, 92] on img "button" at bounding box center [602, 84] width 48 height 15
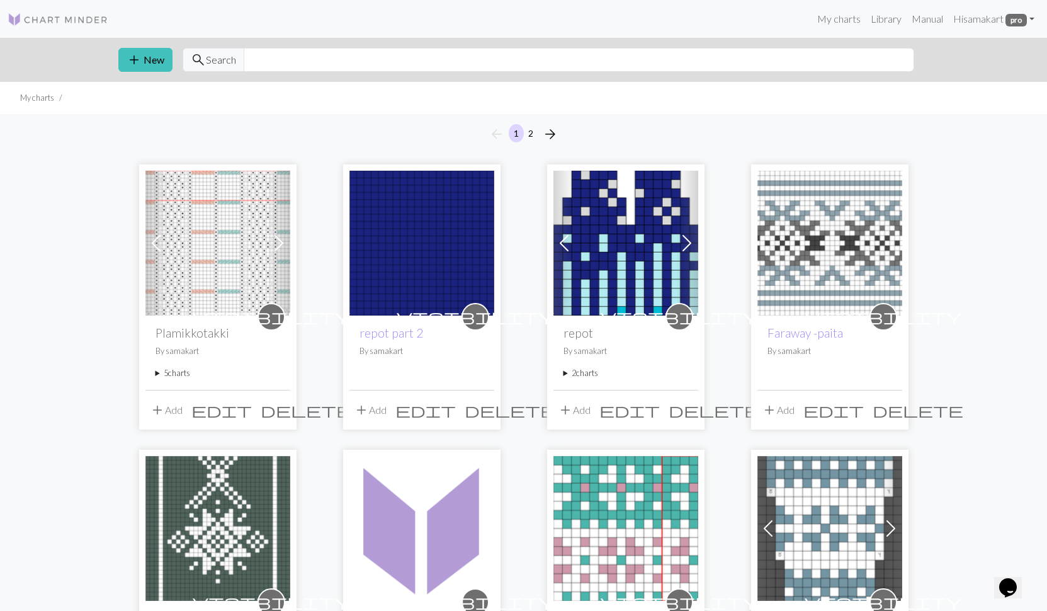
click at [163, 369] on summary "5 charts" at bounding box center [217, 373] width 125 height 12
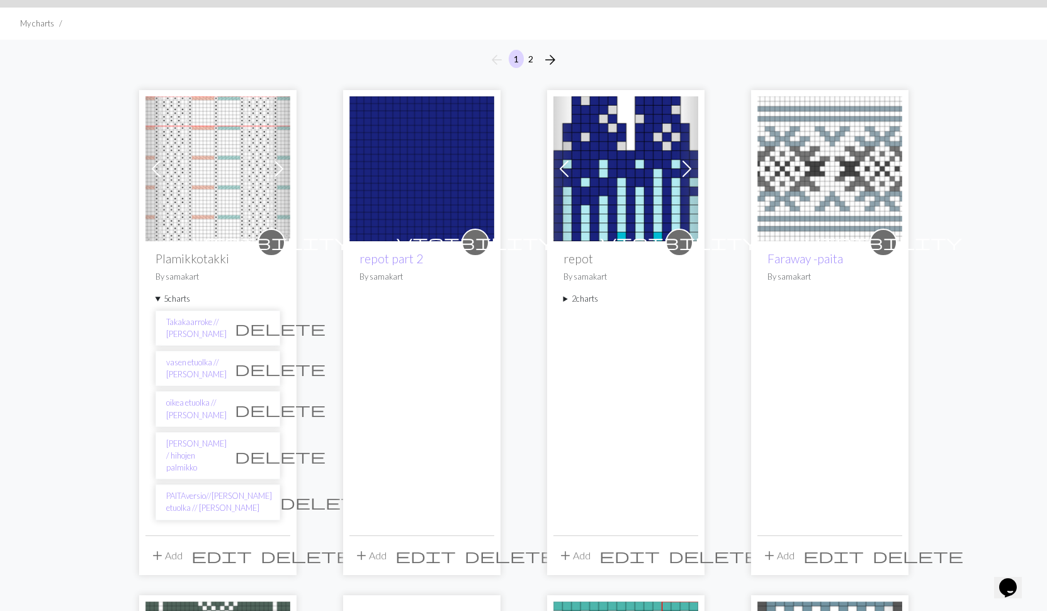
scroll to position [75, 0]
click at [181, 372] on link "vasen etuolka // Kaavio C" at bounding box center [196, 368] width 60 height 24
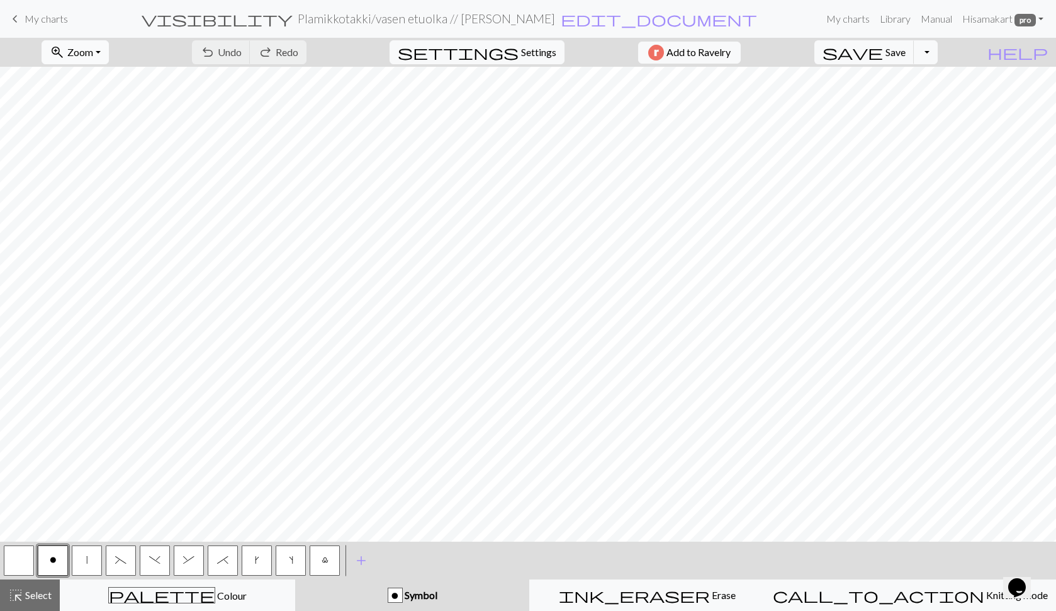
click at [93, 49] on span "Zoom" at bounding box center [80, 52] width 26 height 12
click at [93, 82] on button "Fit all" at bounding box center [91, 80] width 99 height 20
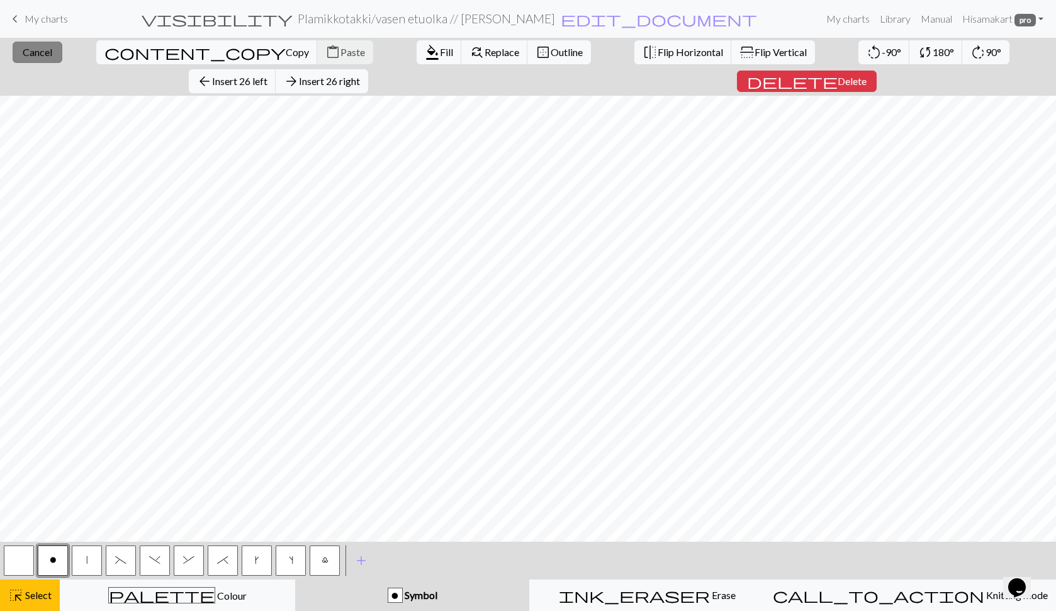
click at [28, 48] on span "Cancel" at bounding box center [38, 52] width 30 height 12
click at [26, 54] on span "Cancel" at bounding box center [38, 52] width 30 height 12
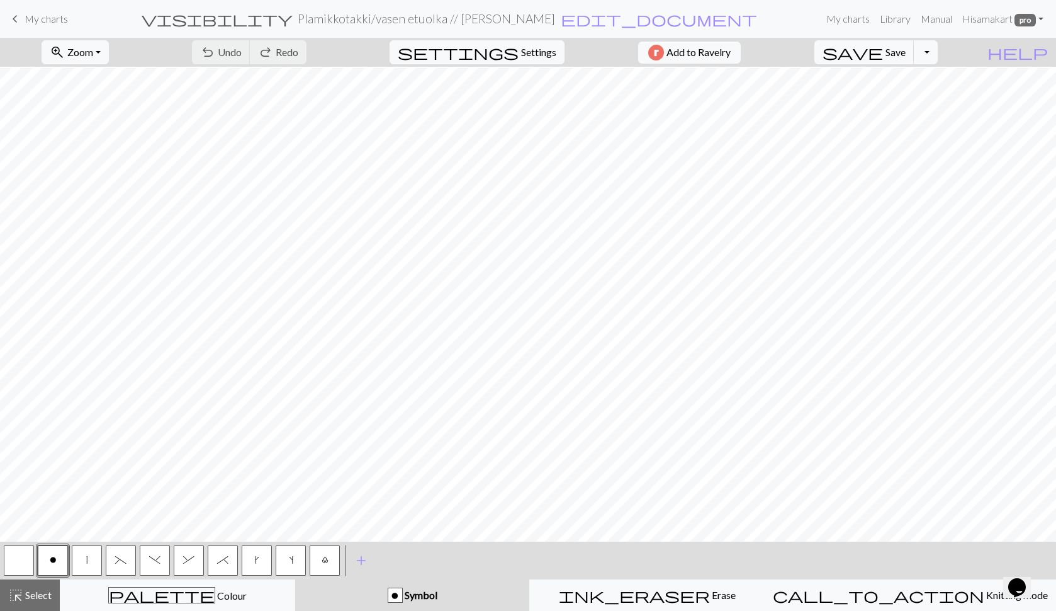
scroll to position [9, 0]
click at [109, 50] on button "zoom_in Zoom Zoom" at bounding box center [75, 52] width 67 height 24
click at [111, 75] on button "Fit all" at bounding box center [91, 80] width 99 height 20
click at [93, 50] on span "Zoom" at bounding box center [80, 52] width 26 height 12
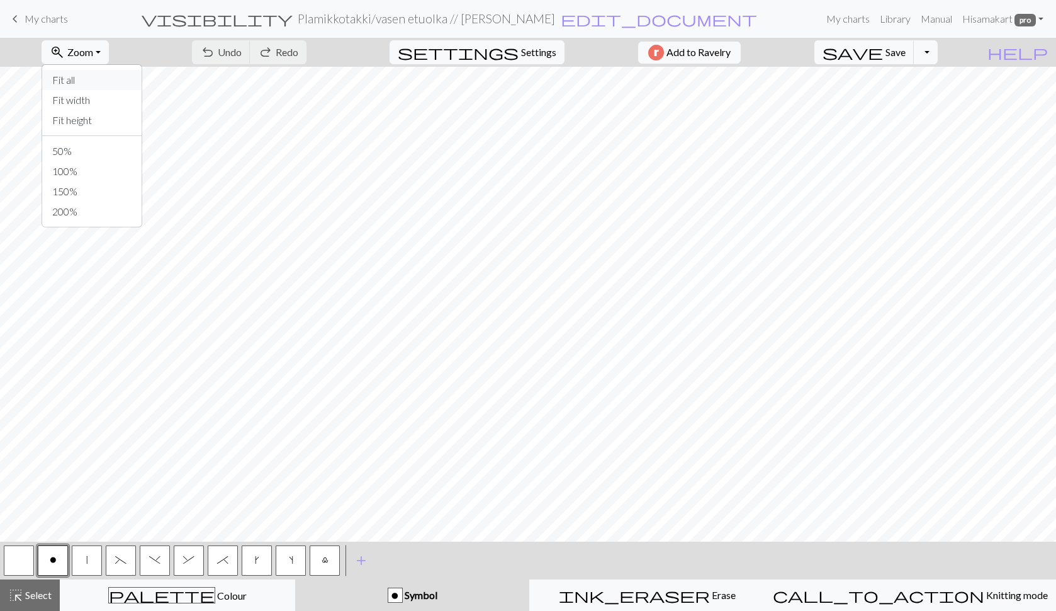
click at [90, 74] on button "Fit all" at bounding box center [91, 80] width 99 height 20
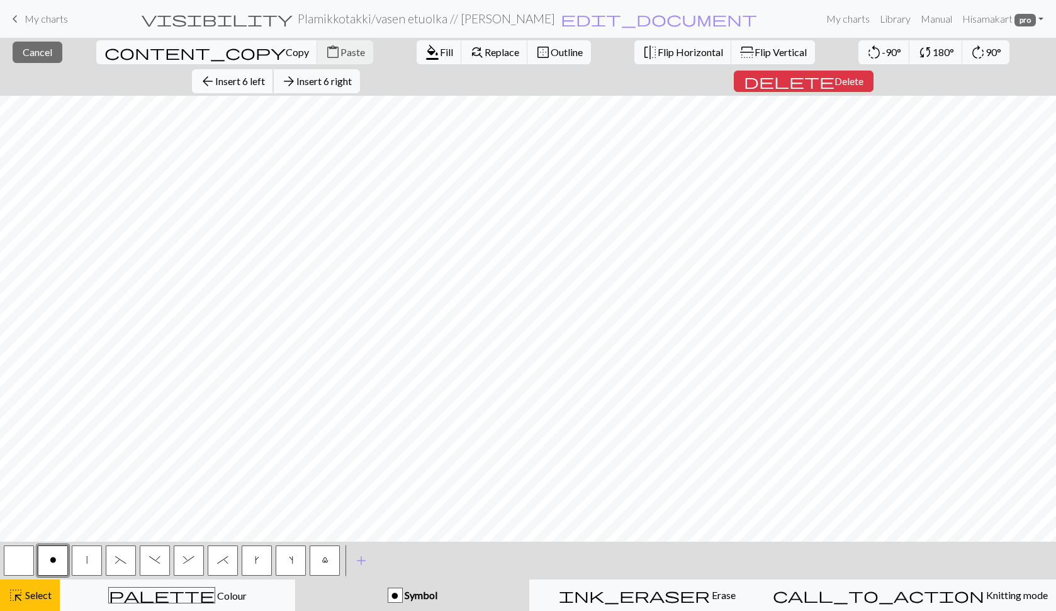
click at [265, 75] on span "Insert 6 left" at bounding box center [240, 81] width 50 height 12
click at [286, 51] on span "Copy" at bounding box center [297, 52] width 23 height 12
click at [340, 49] on span "Paste" at bounding box center [352, 52] width 25 height 12
click at [36, 48] on span "Cancel" at bounding box center [38, 52] width 30 height 12
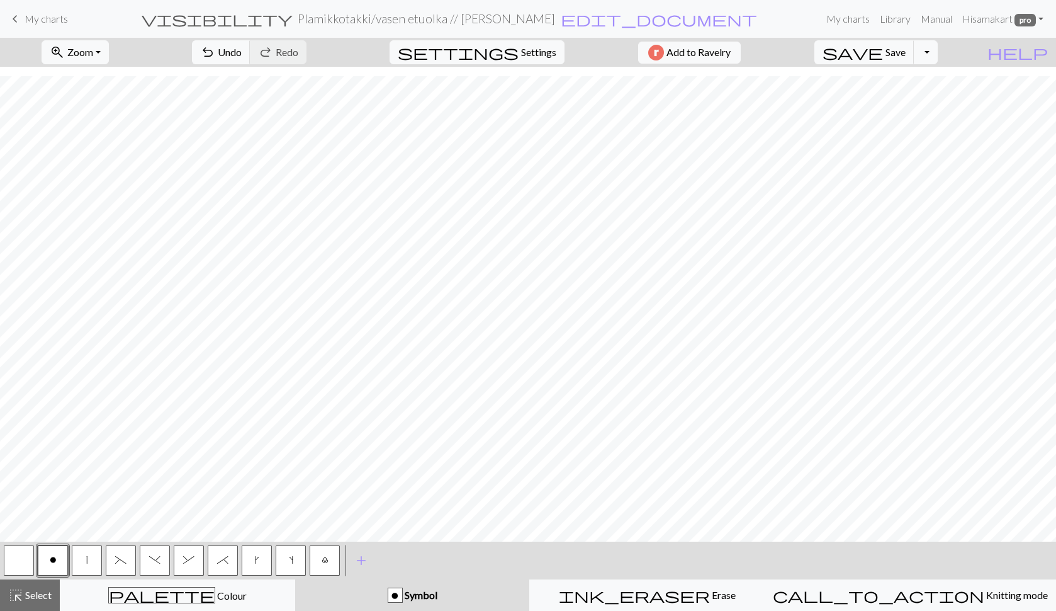
scroll to position [9, 0]
click at [93, 54] on span "Zoom" at bounding box center [80, 52] width 26 height 12
click at [93, 77] on button "Fit all" at bounding box center [91, 80] width 99 height 20
click at [883, 52] on span "save" at bounding box center [853, 52] width 60 height 18
